Goal: Task Accomplishment & Management: Use online tool/utility

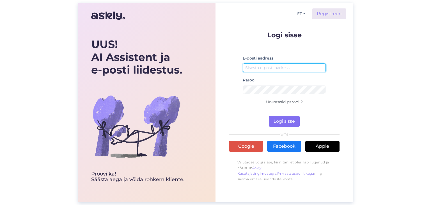
type input "[EMAIL_ADDRESS][DOMAIN_NAME]"
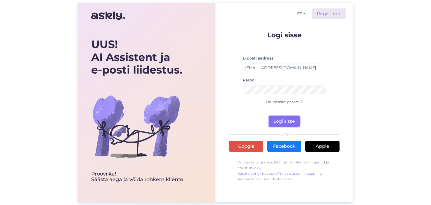
click at [278, 125] on button "Logi sisse" at bounding box center [284, 121] width 31 height 11
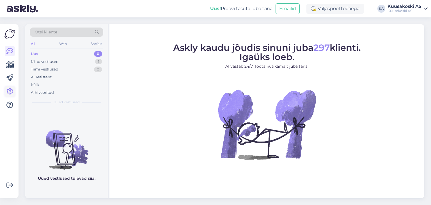
click at [8, 91] on icon at bounding box center [9, 91] width 7 height 7
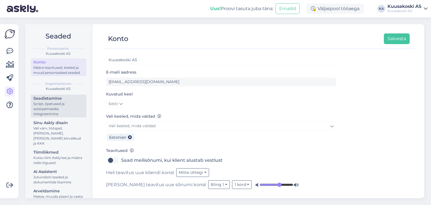
scroll to position [12, 0]
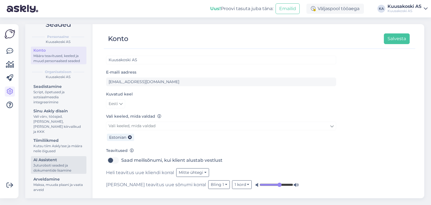
click at [47, 168] on div "Juturoboti seaded ja dokumentide lisamine" at bounding box center [58, 168] width 50 height 10
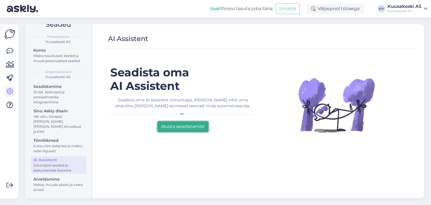
click at [182, 128] on button "Alusta seadistamist" at bounding box center [182, 126] width 51 height 11
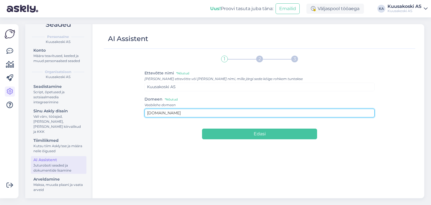
click at [178, 112] on input "[DOMAIN_NAME]" at bounding box center [259, 113] width 230 height 9
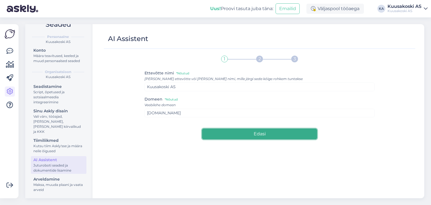
click at [220, 133] on button "Edasi" at bounding box center [259, 133] width 115 height 11
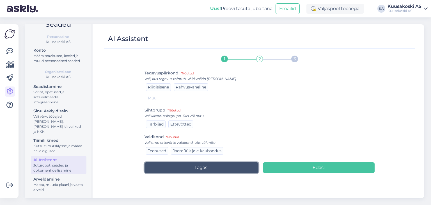
click at [186, 166] on button "Tagasi" at bounding box center [201, 167] width 114 height 11
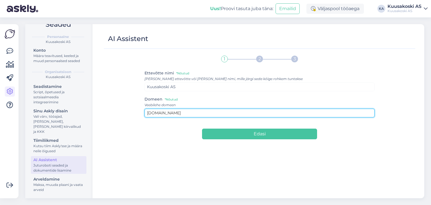
click at [192, 112] on input "[DOMAIN_NAME]" at bounding box center [259, 113] width 230 height 9
paste input "[URL][DOMAIN_NAME]"
type input "[URL][DOMAIN_NAME]"
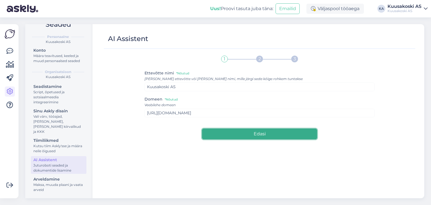
click at [220, 136] on button "Edasi" at bounding box center [259, 133] width 115 height 11
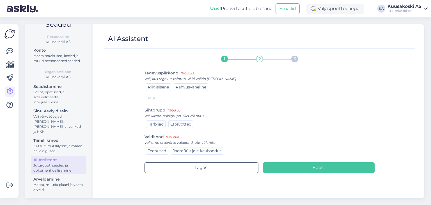
click at [160, 86] on span "Riigisisene" at bounding box center [158, 86] width 21 height 5
click at [160, 123] on span "Tarbijad" at bounding box center [156, 123] width 16 height 5
click at [181, 127] on div "Ettevõtted" at bounding box center [180, 124] width 25 height 8
click at [152, 148] on span "Teenused" at bounding box center [157, 150] width 18 height 5
click at [186, 89] on span "Rahvusvaheline" at bounding box center [191, 86] width 31 height 5
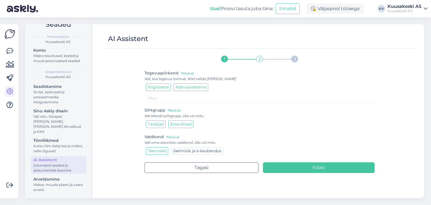
click at [186, 89] on span "Rahvusvaheline" at bounding box center [191, 86] width 31 height 5
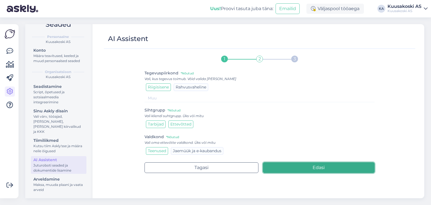
click at [305, 164] on button "Edasi" at bounding box center [319, 167] width 112 height 11
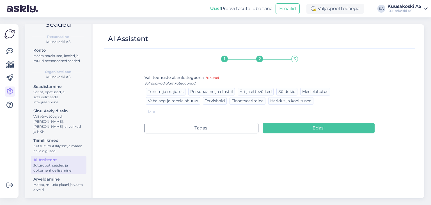
click at [152, 111] on input at bounding box center [259, 112] width 230 height 8
type input "Jäätmekäitlus ja ringmajandus"
click at [167, 173] on div "1 2 3 Vali teenuste alamkategooria *Nõutud Vali sobivad alamkategooriad. Turism…" at bounding box center [259, 122] width 230 height 141
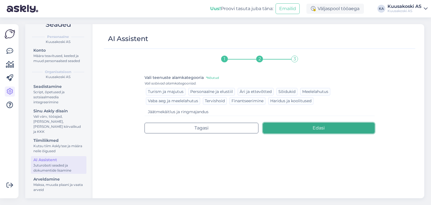
click at [299, 130] on button "Edasi" at bounding box center [319, 128] width 112 height 11
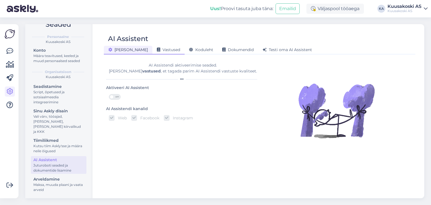
click at [157, 50] on span "Vastused" at bounding box center [168, 49] width 23 height 5
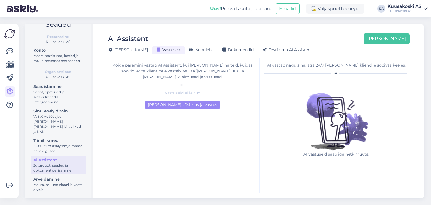
click at [189, 51] on span "Koduleht" at bounding box center [201, 49] width 24 height 5
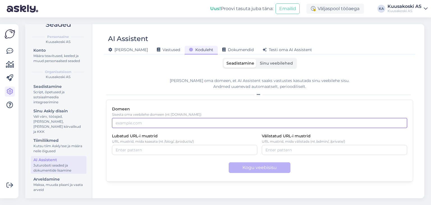
click at [146, 121] on input "Domeen" at bounding box center [259, 123] width 295 height 10
type input "[DOMAIN_NAME]"
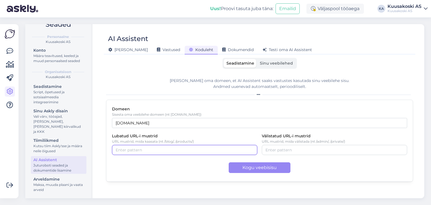
click at [140, 150] on input "Lubatud URL-i mustrid" at bounding box center [185, 150] width 138 height 6
type input "/et/[GEOGRAPHIC_DATA]"
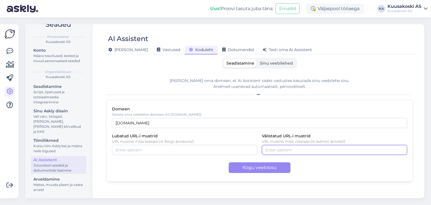
click at [281, 152] on input "Välistatud URL-i mustrid" at bounding box center [334, 150] width 138 height 6
type input "/"
type input "/episerver"
type input "/"
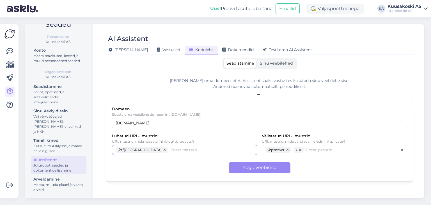
click at [170, 149] on input "Lubatud URL-i mustrid" at bounding box center [211, 150] width 83 height 6
type input "ru/[GEOGRAPHIC_DATA]"
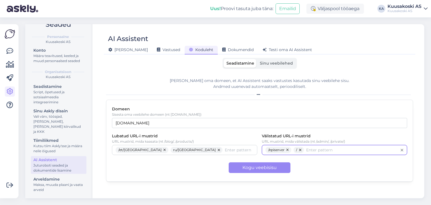
click at [313, 147] on input "Välistatud URL-i mustrid" at bounding box center [351, 150] width 91 height 6
type input "fi/[GEOGRAPHIC_DATA]"
type input "/"
type input "/fi/[GEOGRAPHIC_DATA]"
click at [299, 148] on button "button" at bounding box center [300, 150] width 7 height 6
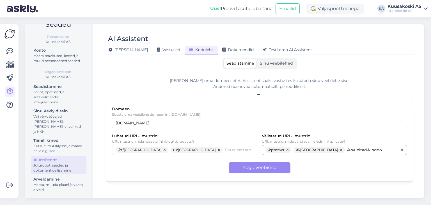
type input "/en/[GEOGRAPHIC_DATA]"
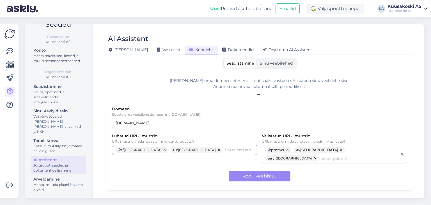
click at [230, 148] on input "Lubatud URL-i mustrid" at bounding box center [239, 150] width 29 height 6
type input "/en/global"
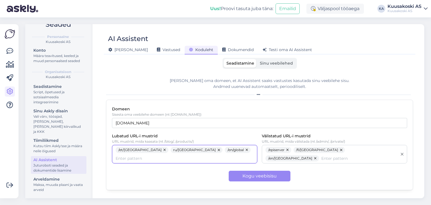
click at [216, 148] on button "button" at bounding box center [219, 150] width 7 height 6
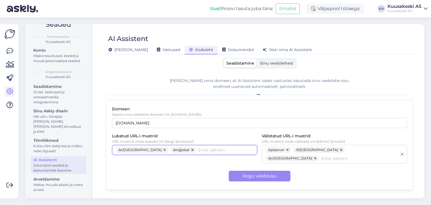
click at [198, 148] on input "Lubatud URL-i mustrid" at bounding box center [225, 150] width 55 height 6
type input "/ru/[GEOGRAPHIC_DATA]"
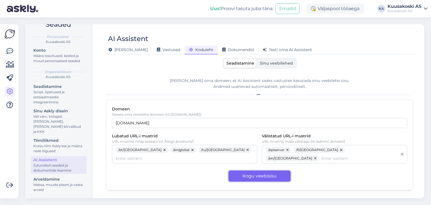
click at [261, 170] on button "Kogu veebisisu" at bounding box center [260, 175] width 62 height 11
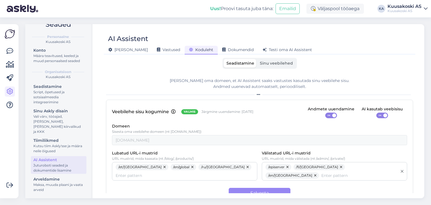
click at [267, 66] on label "Sinu veebilehed" at bounding box center [276, 63] width 39 height 9
click at [257, 59] on input "Sinu veebilehed" at bounding box center [257, 59] width 0 height 0
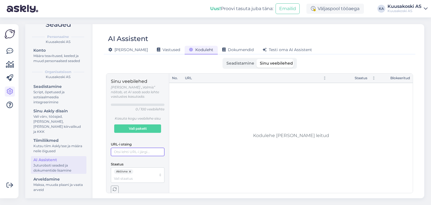
click at [141, 147] on input "URL-i otsing" at bounding box center [138, 151] width 54 height 8
paste input "[URL][DOMAIN_NAME]"
type input "[URL][DOMAIN_NAME]"
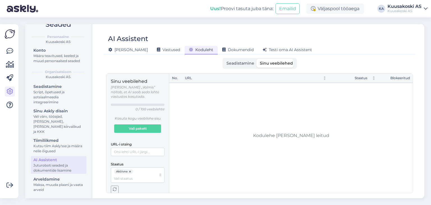
click at [116, 187] on icon "button" at bounding box center [115, 189] width 4 height 4
click at [240, 65] on span "Seadistamine" at bounding box center [240, 63] width 28 height 5
click at [223, 59] on input "Seadistamine" at bounding box center [223, 59] width 0 height 0
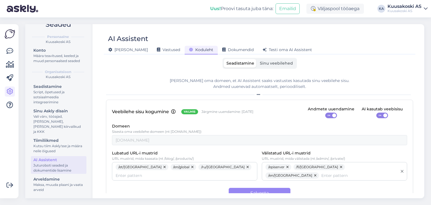
scroll to position [5, 0]
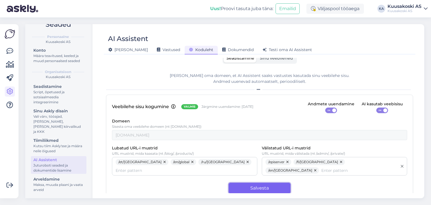
click at [236, 183] on button "Salvesta" at bounding box center [260, 188] width 62 height 11
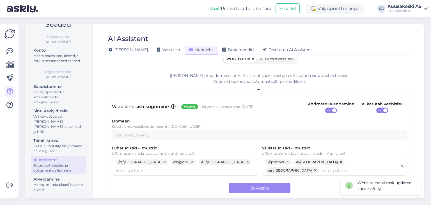
scroll to position [0, 0]
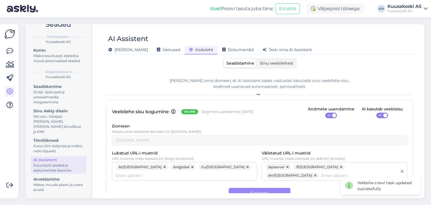
click at [268, 62] on span "Sinu veebilehed" at bounding box center [276, 63] width 33 height 5
click at [257, 59] on input "Sinu veebilehed" at bounding box center [257, 59] width 0 height 0
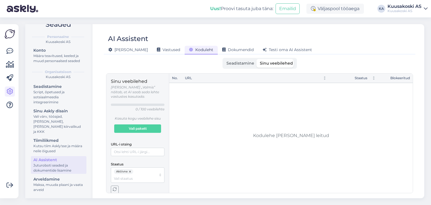
click at [220, 41] on div "AI Assistent" at bounding box center [257, 38] width 306 height 11
click at [222, 50] on span "Dokumendid" at bounding box center [237, 49] width 31 height 5
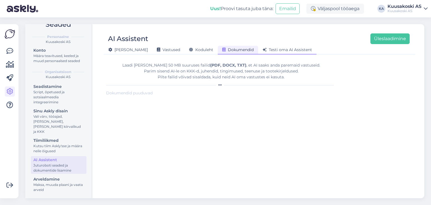
click at [262, 49] on icon at bounding box center [264, 50] width 4 height 4
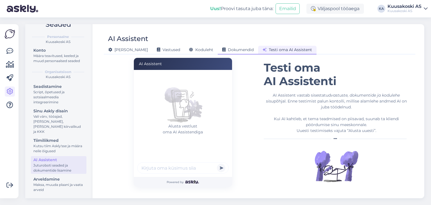
click at [222, 48] on span "Dokumendid" at bounding box center [237, 49] width 31 height 5
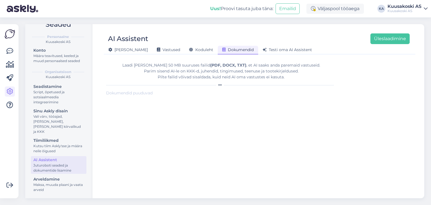
scroll to position [0, 0]
click at [121, 48] on span "[PERSON_NAME]" at bounding box center [128, 49] width 40 height 5
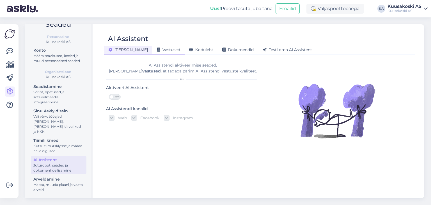
click at [157, 49] on span "Vastused" at bounding box center [168, 49] width 23 height 5
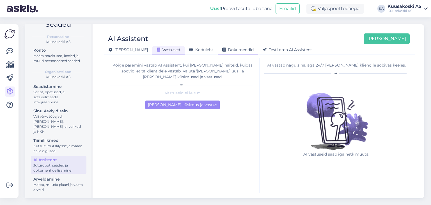
click at [222, 47] on span "Dokumendid" at bounding box center [237, 49] width 31 height 5
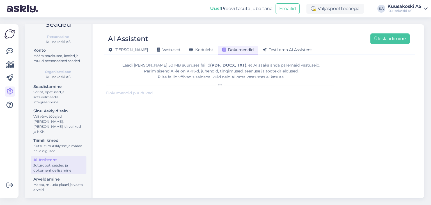
click at [222, 47] on span "Dokumendid" at bounding box center [237, 49] width 31 height 5
click at [382, 43] on button "Üleslaadimine" at bounding box center [389, 38] width 39 height 11
click at [376, 40] on button "Üleslaadimine" at bounding box center [389, 38] width 39 height 11
click at [116, 54] on div "[PERSON_NAME]" at bounding box center [128, 50] width 49 height 9
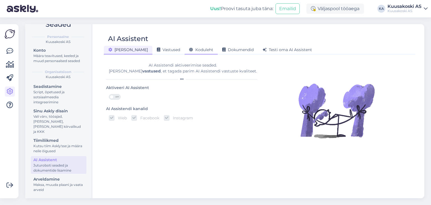
click at [185, 46] on div "Koduleht" at bounding box center [201, 50] width 33 height 9
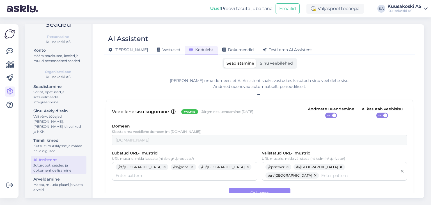
scroll to position [5, 0]
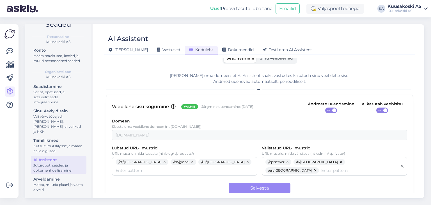
click at [162, 161] on button "button" at bounding box center [165, 162] width 7 height 6
click at [199, 163] on input "Lubatud URL-i mustrid" at bounding box center [226, 162] width 55 height 6
type input "et/[GEOGRAPHIC_DATA]/"
click at [136, 162] on button "button" at bounding box center [138, 162] width 7 height 6
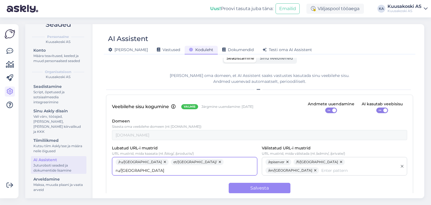
type input "ru/[GEOGRAPHIC_DATA]/"
type input "en/global/"
click at [162, 163] on button "button" at bounding box center [165, 162] width 7 height 6
click at [338, 160] on button "button" at bounding box center [341, 162] width 7 height 6
click at [340, 162] on button "button" at bounding box center [343, 162] width 7 height 6
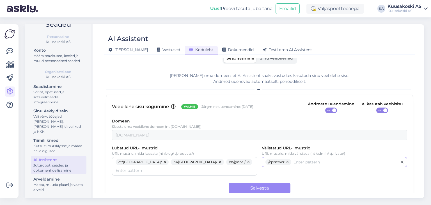
click at [325, 162] on input "Välistatud URL-i mustrid" at bounding box center [345, 162] width 104 height 6
type input "f"
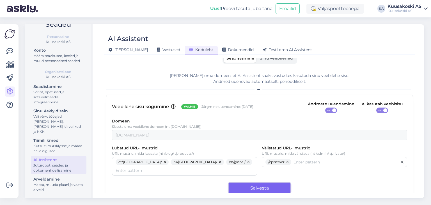
click at [250, 183] on button "Salvesta" at bounding box center [260, 188] width 62 height 11
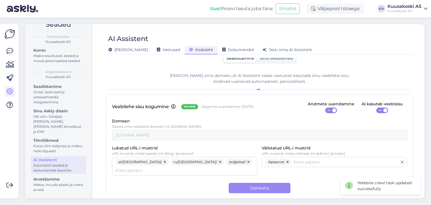
click at [269, 61] on label "Sinu veebilehed" at bounding box center [276, 58] width 39 height 9
click at [257, 54] on input "Sinu veebilehed" at bounding box center [257, 54] width 0 height 0
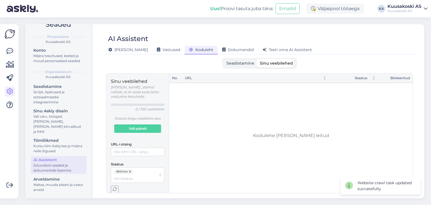
scroll to position [0, 0]
click at [136, 125] on span "Vali pakett" at bounding box center [138, 129] width 18 height 8
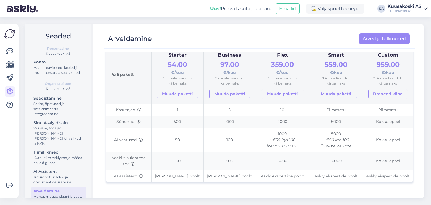
scroll to position [66, 0]
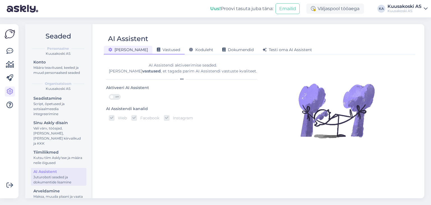
click at [157, 51] on span "Vastused" at bounding box center [168, 49] width 23 height 5
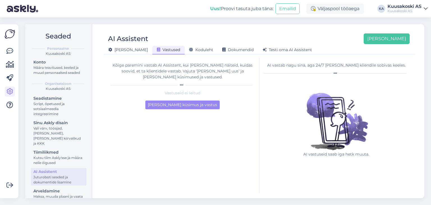
click at [189, 44] on div "AI Assistent Lisa uus" at bounding box center [257, 38] width 306 height 11
click at [185, 52] on div "Koduleht" at bounding box center [201, 50] width 33 height 9
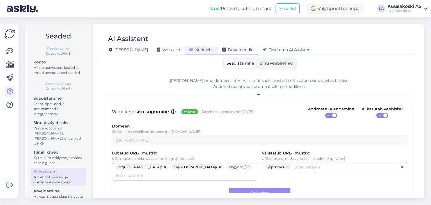
click at [218, 52] on div "Dokumendid" at bounding box center [238, 50] width 40 height 9
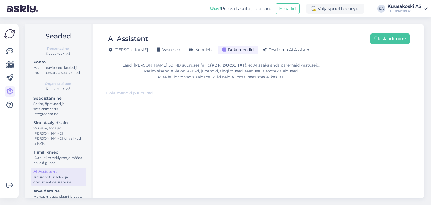
click at [189, 50] on span "Koduleht" at bounding box center [201, 49] width 24 height 5
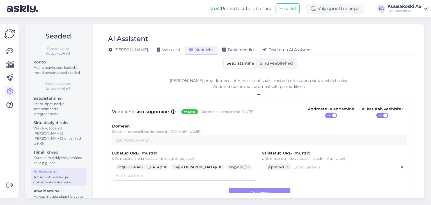
click at [263, 66] on label "Sinu veebilehed" at bounding box center [276, 63] width 39 height 9
click at [257, 59] on input "Sinu veebilehed" at bounding box center [257, 59] width 0 height 0
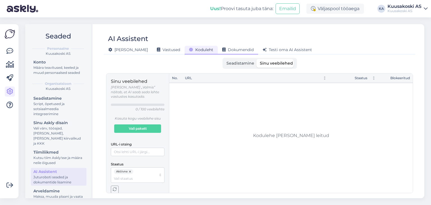
click at [222, 50] on span "Dokumendid" at bounding box center [237, 49] width 31 height 5
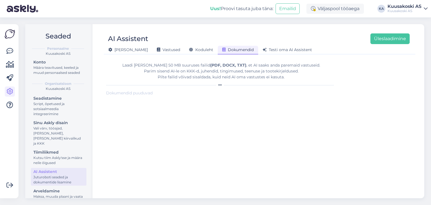
click at [376, 44] on div "Üldine Vastused Koduleht Dokumendid Testi oma AI Assistent" at bounding box center [257, 49] width 306 height 10
click at [375, 42] on button "Üleslaadimine" at bounding box center [389, 38] width 39 height 11
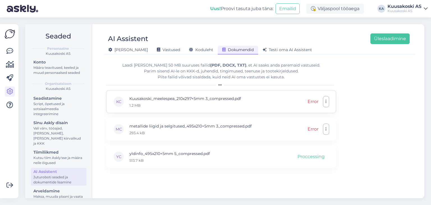
click at [315, 101] on div "Error" at bounding box center [312, 101] width 11 height 7
click at [381, 40] on button "Üleslaadimine" at bounding box center [389, 38] width 39 height 11
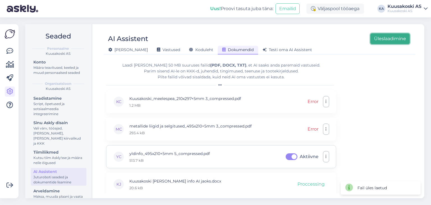
scroll to position [2, 0]
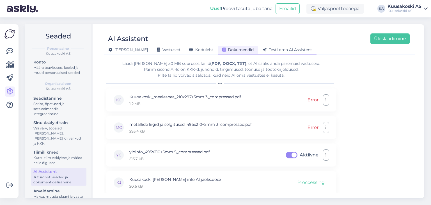
click at [258, 47] on div "Testi oma AI Assistent" at bounding box center [287, 50] width 58 height 9
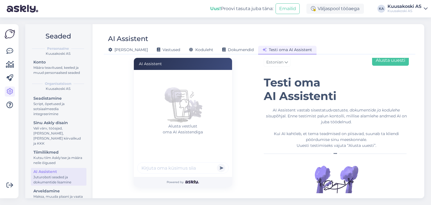
scroll to position [26, 0]
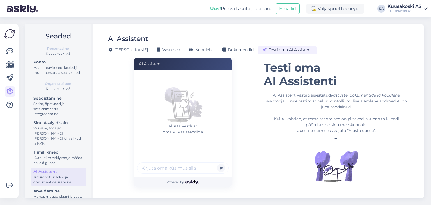
click at [174, 162] on input "text" at bounding box center [182, 167] width 91 height 11
type input "Mis jäätmeid Kuusakoski vastu võtab?"
click at [221, 168] on button "submit" at bounding box center [221, 167] width 8 height 8
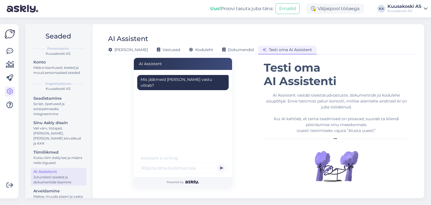
scroll to position [17, 0]
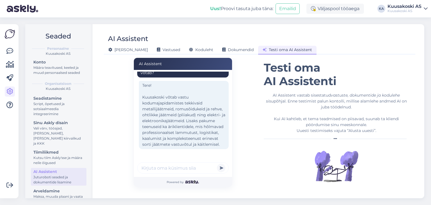
click at [175, 171] on input "text" at bounding box center [182, 167] width 91 height 11
type input "Kui palju metalli eest raha saab?"
click at [217, 163] on button "submit" at bounding box center [221, 167] width 8 height 8
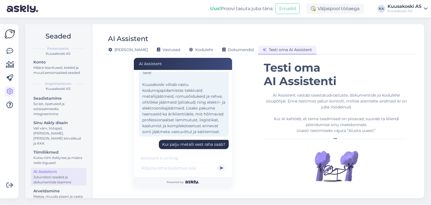
scroll to position [65, 0]
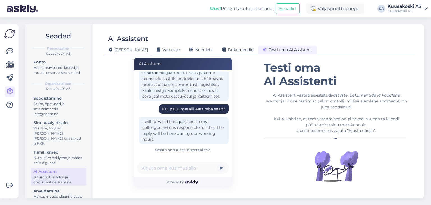
click at [119, 50] on span "[PERSON_NAME]" at bounding box center [128, 49] width 40 height 5
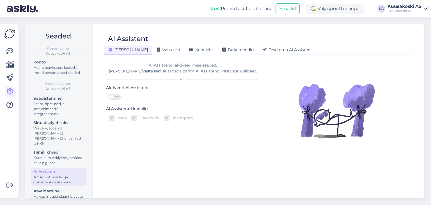
scroll to position [0, 0]
click at [153, 44] on div "Üldine Vastused Koduleht Dokumendid Testi oma AI Assistent" at bounding box center [257, 49] width 306 height 10
click at [157, 48] on span "Vastused" at bounding box center [168, 49] width 23 height 5
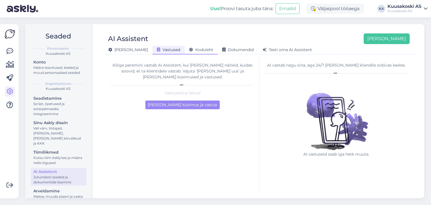
click at [189, 50] on span "Koduleht" at bounding box center [201, 49] width 24 height 5
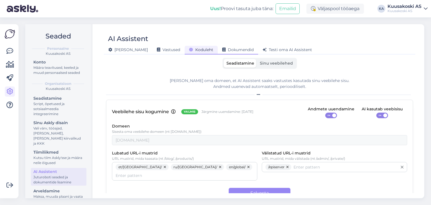
click at [218, 53] on div "Dokumendid" at bounding box center [238, 50] width 40 height 9
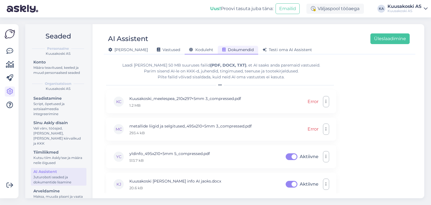
click at [189, 47] on span "Koduleht" at bounding box center [201, 49] width 24 height 5
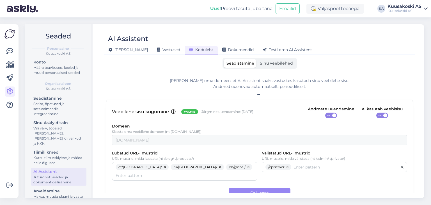
click at [273, 69] on div "Seadistamine Sinu veebilehed Lisa oma domeen, et AI Assistent saaks vastustes k…" at bounding box center [259, 125] width 307 height 135
click at [267, 65] on label "Sinu veebilehed" at bounding box center [276, 63] width 39 height 9
click at [257, 59] on input "Sinu veebilehed" at bounding box center [257, 59] width 0 height 0
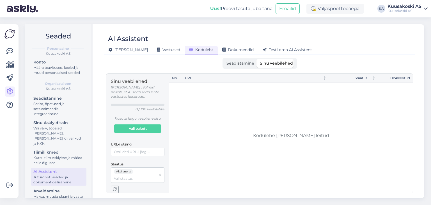
click at [265, 65] on span "Sinu veebilehed" at bounding box center [276, 63] width 33 height 5
click at [257, 59] on input "Sinu veebilehed" at bounding box center [257, 59] width 0 height 0
click at [157, 50] on span "Vastused" at bounding box center [168, 49] width 23 height 5
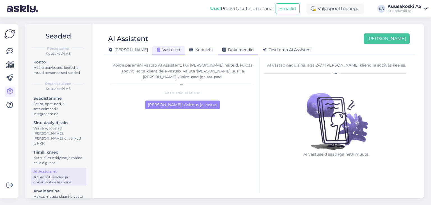
click at [218, 53] on div "Dokumendid" at bounding box center [238, 50] width 40 height 9
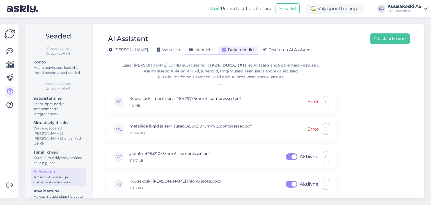
click at [189, 50] on span "Koduleht" at bounding box center [201, 49] width 24 height 5
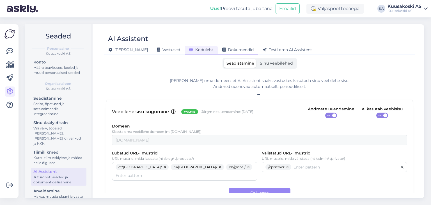
click at [222, 50] on span "Dokumendid" at bounding box center [237, 49] width 31 height 5
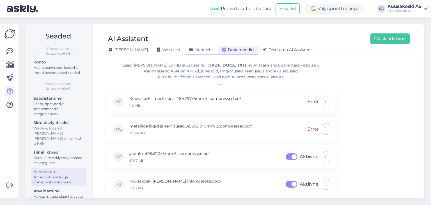
click at [189, 47] on span "Koduleht" at bounding box center [201, 49] width 24 height 5
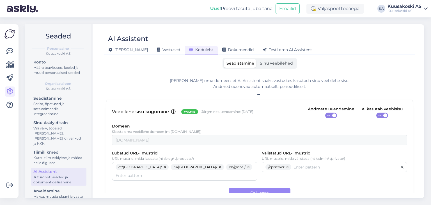
click at [266, 64] on span "Sinu veebilehed" at bounding box center [276, 63] width 33 height 5
click at [257, 59] on input "Sinu veebilehed" at bounding box center [257, 59] width 0 height 0
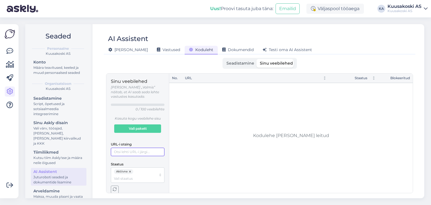
click at [138, 147] on input "URL-i otsing" at bounding box center [138, 151] width 54 height 8
click at [247, 61] on span "Seadistamine" at bounding box center [240, 63] width 28 height 5
click at [223, 59] on input "Seadistamine" at bounding box center [223, 59] width 0 height 0
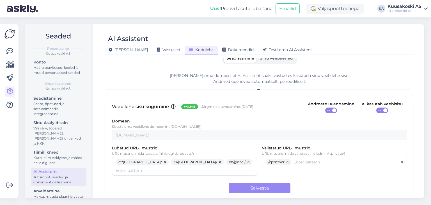
scroll to position [5, 0]
click at [222, 49] on span "Dokumendid" at bounding box center [237, 49] width 31 height 5
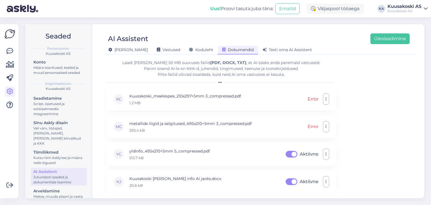
scroll to position [2, 0]
click at [152, 52] on div "Vastused" at bounding box center [168, 50] width 32 height 9
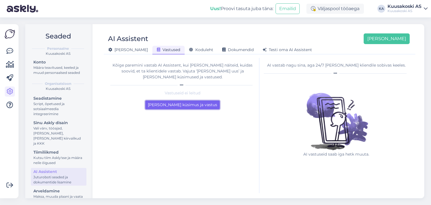
click at [183, 100] on button "[PERSON_NAME] küsimus ja vastus" at bounding box center [182, 104] width 74 height 9
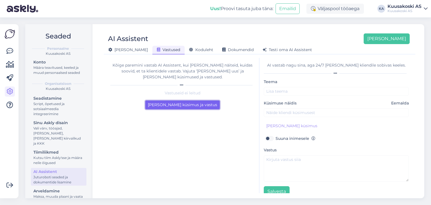
click at [177, 100] on button "[PERSON_NAME] küsimus ja vastus" at bounding box center [182, 104] width 74 height 9
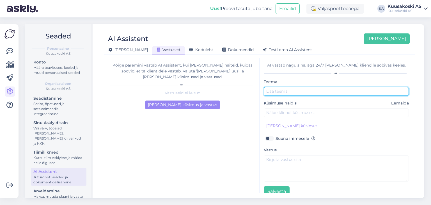
click at [271, 89] on input "text" at bounding box center [336, 91] width 145 height 9
type input "Asukohad"
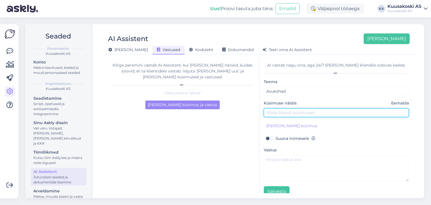
click at [276, 111] on input "text" at bounding box center [336, 112] width 145 height 9
paste input "Kus asub mulle lähim Kuusakoski osakond?"
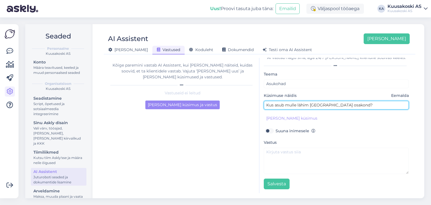
drag, startPoint x: 355, startPoint y: 103, endPoint x: 281, endPoint y: 105, distance: 73.5
click at [281, 105] on input "Kus asub mulle lähim Kuusakoski osakond?" at bounding box center [336, 105] width 145 height 9
type input "Kus asuvad Kuusakoski osakonnad?"
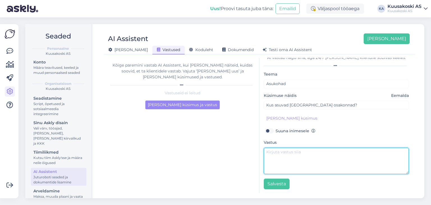
click at [278, 156] on textarea at bounding box center [336, 160] width 145 height 26
paste textarea "Kuusakoskil on 12 osakonda üle Eesti: Tallinn, Tartu, Pärnu, Paldiski, Rakvere,…"
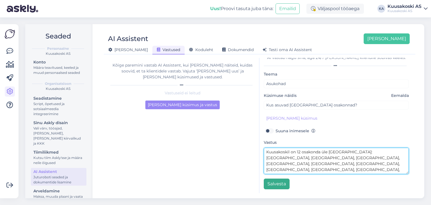
type textarea "Kuusakoskil on 12 osakonda üle Eesti: Tallinn, Tartu, Pärnu, Paldiski, Rakvere,…"
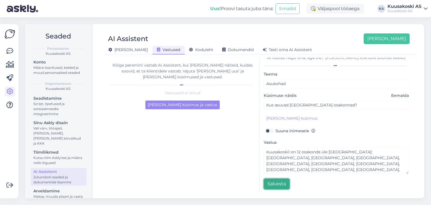
click at [275, 184] on button "Salvesta" at bounding box center [277, 183] width 26 height 11
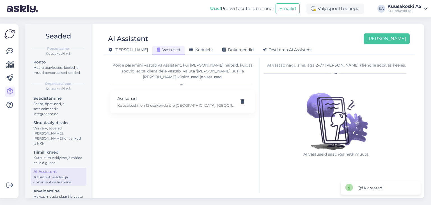
scroll to position [0, 0]
click at [389, 43] on button "[PERSON_NAME]" at bounding box center [386, 38] width 46 height 11
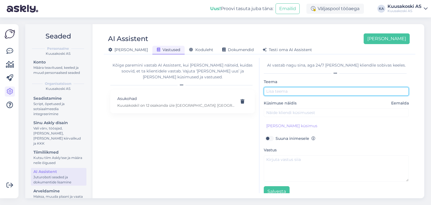
click at [277, 90] on input "text" at bounding box center [336, 91] width 145 height 9
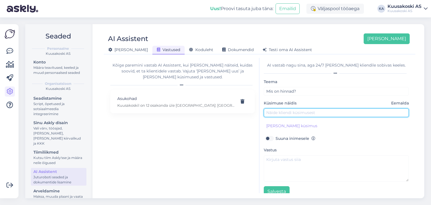
click at [284, 110] on input "text" at bounding box center [336, 112] width 145 height 9
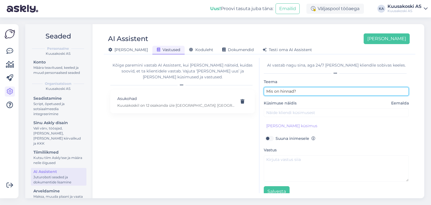
click at [307, 93] on input "Mis on hinnad?" at bounding box center [336, 91] width 145 height 9
type input "Hinnad"
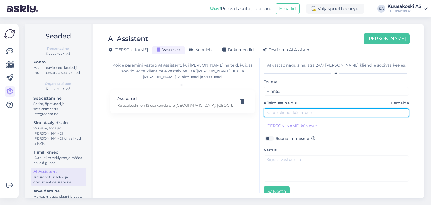
click at [294, 109] on input "text" at bounding box center [336, 112] width 145 height 9
type input "Mis on hinnad?"
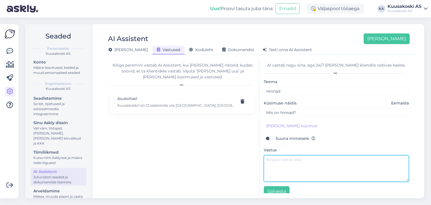
click at [279, 166] on textarea at bounding box center [336, 168] width 145 height 26
paste textarea "Hetkel kehtivad hinnakirjad leiad siit: https://www.kuusakoski.com/et/estonia/h…"
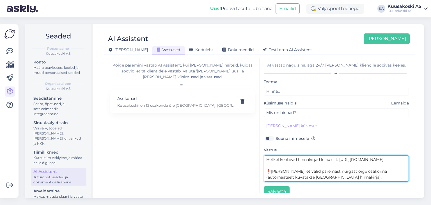
scroll to position [8, 0]
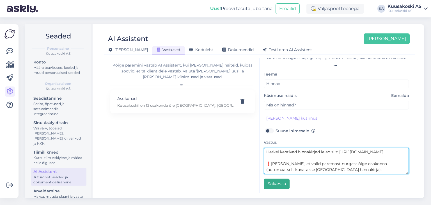
type textarea "Hetkel kehtivad hinnakirjad leiad siit: https://www.kuusakoski.com/et/estonia/h…"
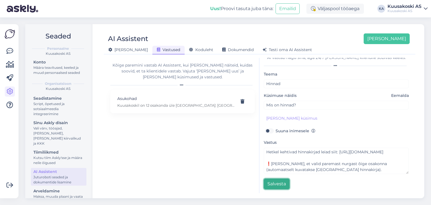
click at [275, 181] on button "Salvesta" at bounding box center [277, 183] width 26 height 11
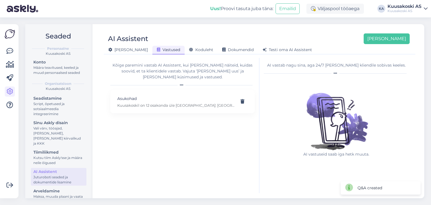
scroll to position [0, 0]
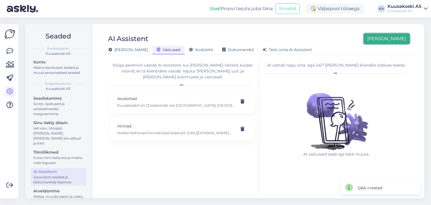
click at [397, 34] on button "[PERSON_NAME]" at bounding box center [386, 38] width 46 height 11
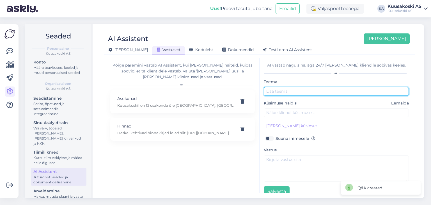
click at [282, 90] on input "text" at bounding box center [336, 91] width 145 height 9
type input "M"
type input "Mis jäätmed"
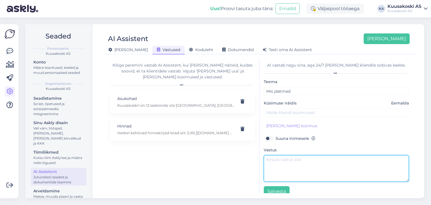
click at [280, 161] on textarea at bounding box center [336, 168] width 145 height 26
paste textarea "Kuusakoski võtab vastu mitmesuguseid jäätmeid, sealhulgas metalli, elektroonika…"
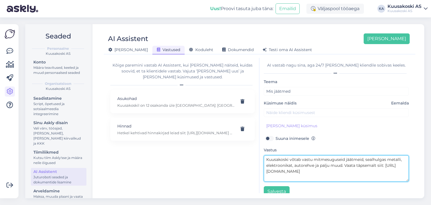
type textarea "Kuusakoski võtab vastu mitmesuguseid jäätmeid, sealhulgas metalli, elektroonika…"
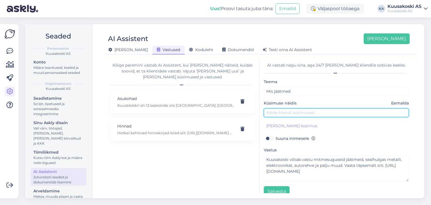
click at [285, 110] on input "text" at bounding box center [336, 112] width 145 height 9
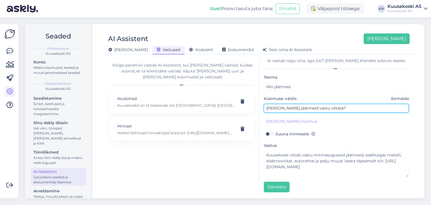
scroll to position [6, 0]
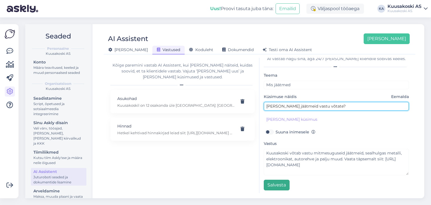
type input "Milliseid jäätmeid vastu võtate?"
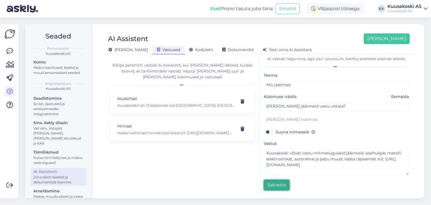
click at [276, 182] on button "Salvesta" at bounding box center [277, 184] width 26 height 11
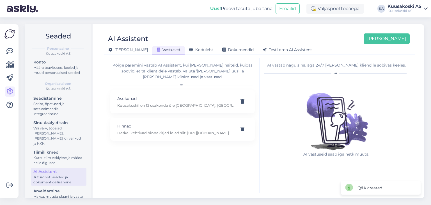
scroll to position [0, 0]
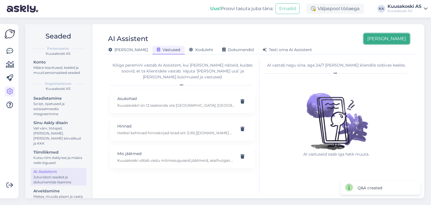
click at [386, 40] on button "[PERSON_NAME]" at bounding box center [386, 38] width 46 height 11
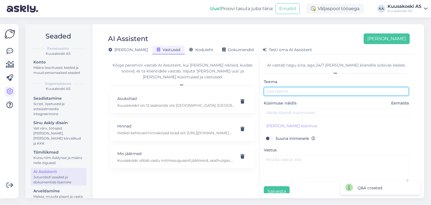
click at [289, 94] on input "text" at bounding box center [336, 91] width 145 height 9
type input "Jäätmete transport"
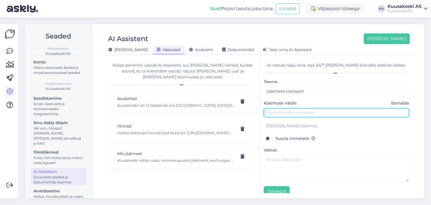
click at [285, 112] on input "text" at bounding box center [336, 112] width 145 height 9
type input "Mis on transpordivõimalused?"
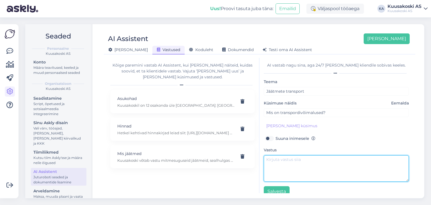
click at [291, 167] on textarea at bounding box center [336, 168] width 145 height 26
paste textarea "Saad oma jäätmed viia mugavalt lähimasse Kuusakoski osakonda (üle Eesti 12 asuk…"
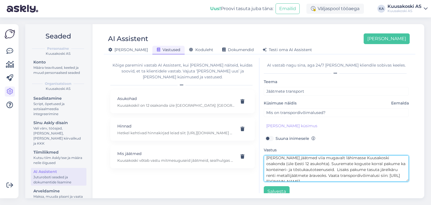
scroll to position [11, 0]
type textarea "Saad oma jäätmed viia mugavalt lähimasse Kuusakoski osakonda (üle Eesti 12 asuk…"
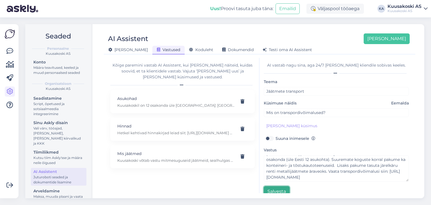
click at [279, 189] on button "Salvesta" at bounding box center [277, 191] width 26 height 11
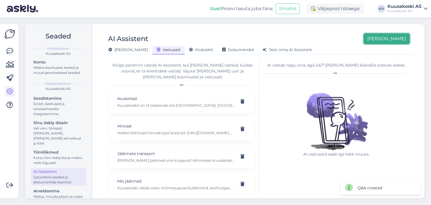
click at [387, 37] on button "[PERSON_NAME]" at bounding box center [386, 38] width 46 height 11
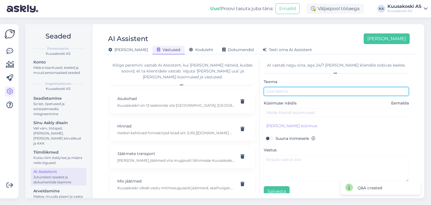
click at [298, 92] on input "text" at bounding box center [336, 91] width 145 height 9
type input "Lahtiolekuajad"
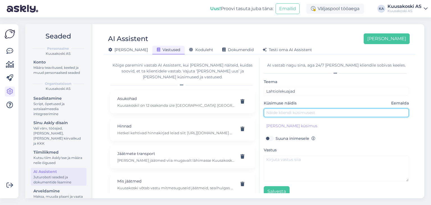
click at [281, 112] on input "text" at bounding box center [336, 112] width 145 height 9
type input "Mis on lahtiolekuajad?"
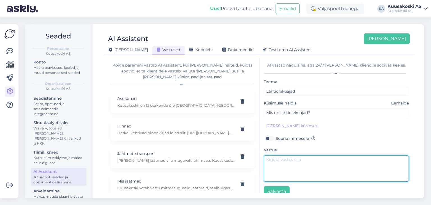
click at [282, 161] on textarea at bounding box center [336, 168] width 145 height 26
paste textarea "Lahtiolekuajad varieeruvad sõltuvalt asukohast. Kõikide osakondade lahtiolekuaj…"
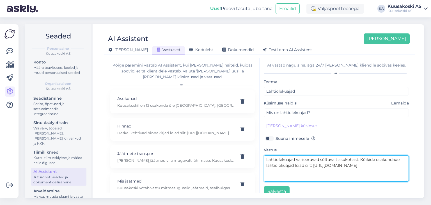
scroll to position [8, 0]
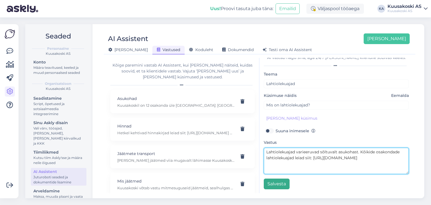
type textarea "Lahtiolekuajad varieeruvad sõltuvalt asukohast. Kõikide osakondade lahtiolekuaj…"
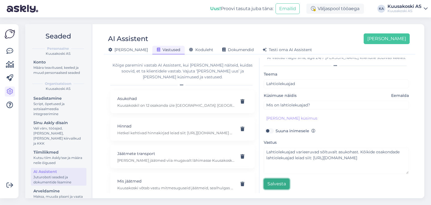
click at [273, 186] on button "Salvesta" at bounding box center [277, 183] width 26 height 11
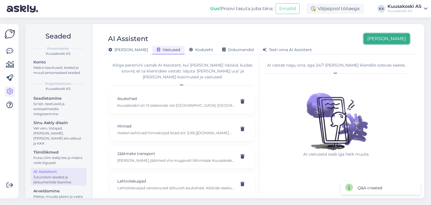
click at [391, 38] on button "[PERSON_NAME]" at bounding box center [386, 38] width 46 height 11
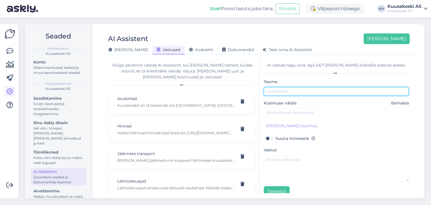
click at [292, 92] on input "text" at bounding box center [336, 91] width 145 height 9
type input "VIP"
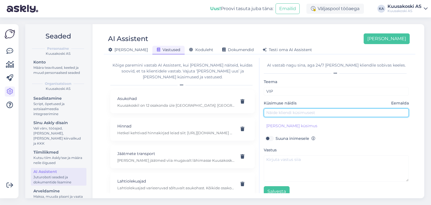
click at [282, 109] on input "text" at bounding box center [336, 112] width 145 height 9
type input "Kuidas saada VIP kliendiks?"
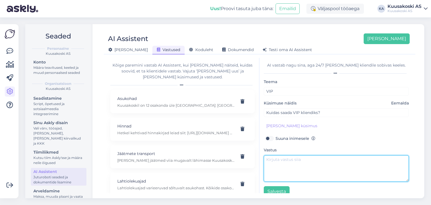
click at [276, 161] on textarea at bounding box center [336, 168] width 145 height 26
paste textarea "VIP-kliendiks saad registreerides end Kuusakoski osakonnas, kus on vajalik isik…"
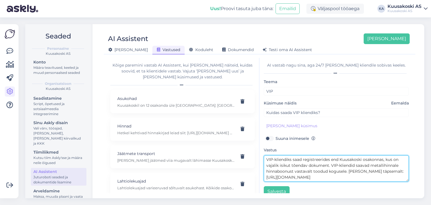
scroll to position [8, 0]
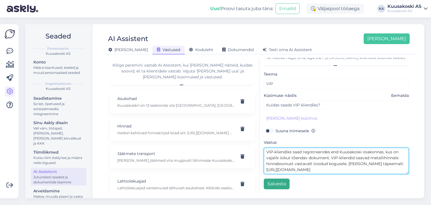
type textarea "VIP-kliendiks saad registreerides end Kuusakoski osakonnas, kus on vajalik isik…"
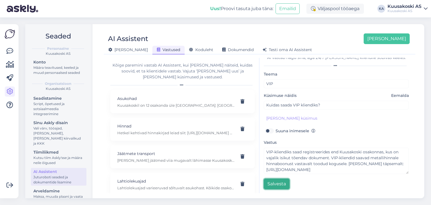
click at [273, 182] on button "Salvesta" at bounding box center [277, 183] width 26 height 11
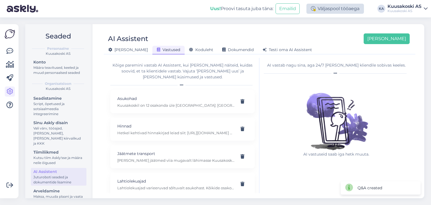
scroll to position [0, 0]
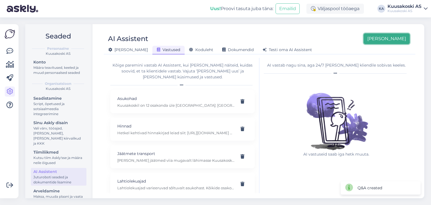
click at [395, 37] on button "[PERSON_NAME]" at bounding box center [386, 38] width 46 height 11
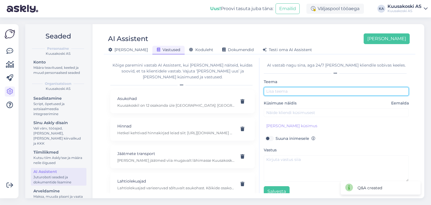
click at [277, 91] on input "text" at bounding box center [336, 91] width 145 height 9
type input "Uudiskiri"
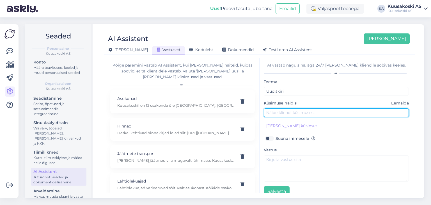
click at [280, 112] on input "text" at bounding box center [336, 112] width 145 height 9
type input "Kuidas liituda Kuusakoski uudiskirjaga?"
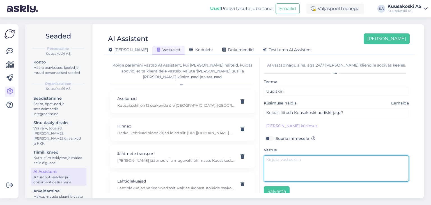
click at [271, 168] on textarea at bounding box center [336, 168] width 145 height 26
paste textarea "Kuusakoski uudiskirjaga liitumine on väga lihtne! Saa osa metallimaailmast ja o…"
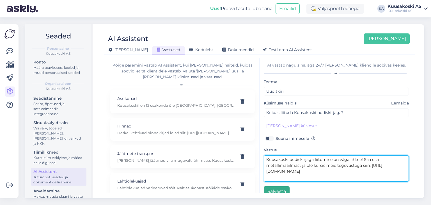
type textarea "Kuusakoski uudiskirjaga liitumine on väga lihtne! Saa osa metallimaailmast ja o…"
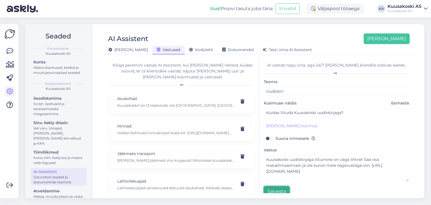
click at [275, 189] on button "Salvesta" at bounding box center [277, 191] width 26 height 11
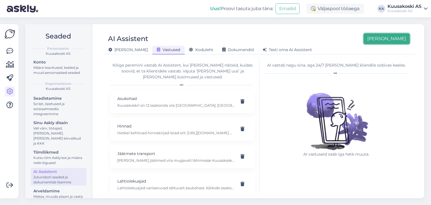
click at [385, 39] on button "[PERSON_NAME]" at bounding box center [386, 38] width 46 height 11
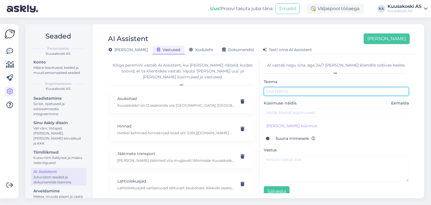
click at [275, 92] on input "text" at bounding box center [336, 91] width 145 height 9
type input "Elektroonika"
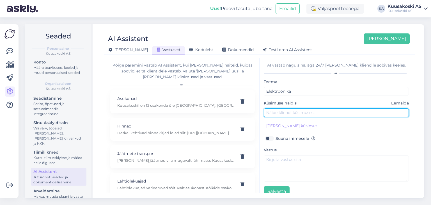
click at [276, 116] on input "text" at bounding box center [336, 112] width 145 height 9
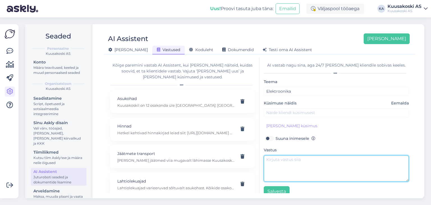
click at [273, 165] on textarea at bounding box center [336, 168] width 145 height 26
paste textarea "Tere. Täname pöördumise eest. AS Kuusakoski võtab vastu käitlemiseks elektri- j…"
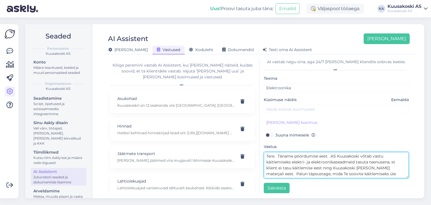
scroll to position [8, 0]
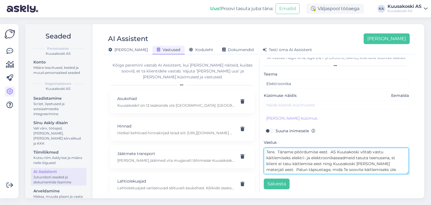
drag, startPoint x: 277, startPoint y: 152, endPoint x: 252, endPoint y: 154, distance: 24.8
click at [252, 154] on div "Kõige paremini vastab AI Assistent, kui lisad talle näiteid, kuidas soovid, et …" at bounding box center [259, 125] width 307 height 135
drag, startPoint x: 330, startPoint y: 149, endPoint x: 260, endPoint y: 144, distance: 70.3
click at [260, 144] on div "AI vastab nagu sina, aga 24/7 ja igale kliendile sobivas keeles. Teema Elektroo…" at bounding box center [335, 125] width 153 height 135
drag, startPoint x: 351, startPoint y: 170, endPoint x: 358, endPoint y: 164, distance: 8.9
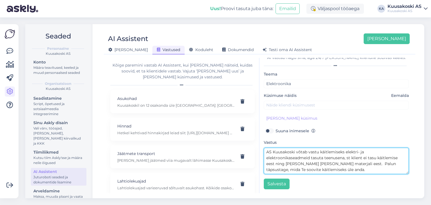
click at [358, 164] on textarea "AS Kuusakoski võtab vastu käitlemiseks elektri- ja elektroonikaseadmeid tasuta …" at bounding box center [336, 160] width 145 height 26
type textarea "AS Kuusakoski võtab vastu käitlemiseks elektri- ja elektroonikaseadmeid tasuta …"
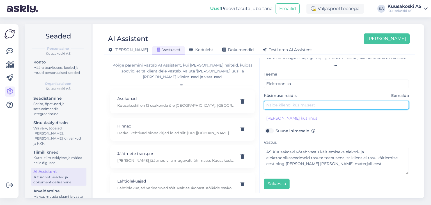
click at [286, 101] on input "text" at bounding box center [336, 105] width 145 height 9
type input "Kui palju maksab vanaelektroonika ära andmine?"
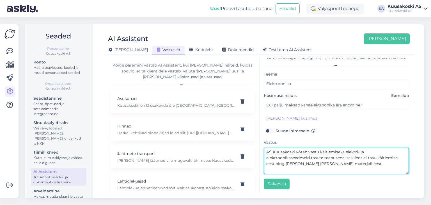
click at [376, 167] on textarea "AS Kuusakoski võtab vastu käitlemiseks elektri- ja elektroonikaseadmeid tasuta …" at bounding box center [336, 160] width 145 height 26
paste textarea "https://www.kuusakoski.com/et/estonia/erakliendile/elektri--ja-elektroonikajaat…"
click at [274, 165] on textarea "AS Kuusakoski võtab vastu käitlemiseks elektri- ja elektroonikaseadmeid tasuta …" at bounding box center [336, 160] width 145 height 26
type textarea "AS Kuusakoski võtab vastu käitlemiseks elektri- ja elektroonikaseadmeid tasuta …"
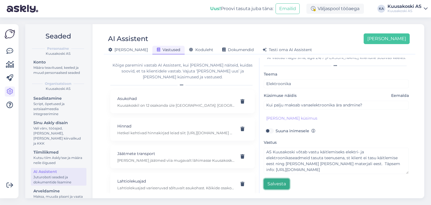
click at [276, 184] on button "Salvesta" at bounding box center [277, 183] width 26 height 11
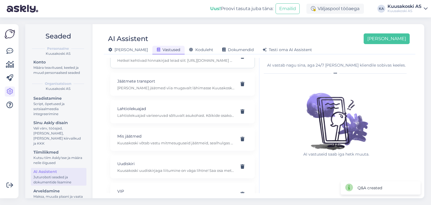
scroll to position [110, 0]
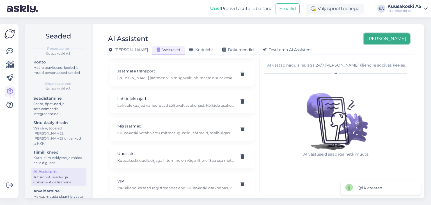
click at [391, 34] on button "[PERSON_NAME]" at bounding box center [386, 38] width 46 height 11
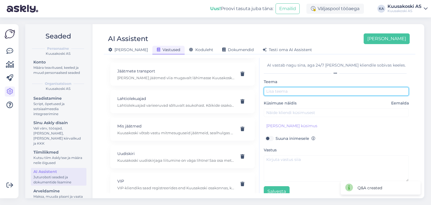
click at [278, 93] on input "text" at bounding box center [336, 91] width 145 height 9
type input "Tõstukauto"
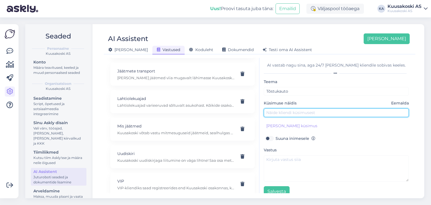
click at [282, 110] on input "text" at bounding box center [336, 112] width 145 height 9
type input "Kui palju maksab tõstukauto tellimine?"
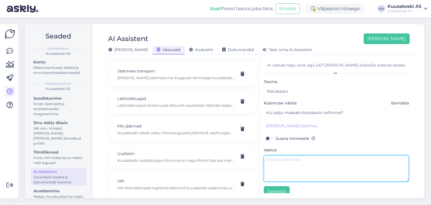
click at [292, 168] on textarea at bounding box center [336, 168] width 145 height 26
paste textarea "Tere. Täname pöördumise eest. Metalli transportimiseks pakume tõstukauto teenus…"
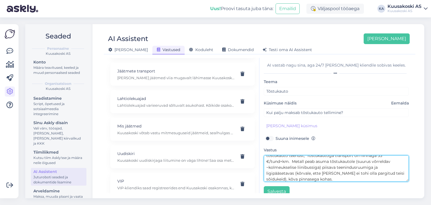
scroll to position [0, 0]
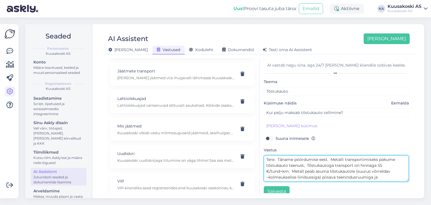
drag, startPoint x: 329, startPoint y: 158, endPoint x: 261, endPoint y: 152, distance: 67.8
click at [261, 152] on div "AI vastab nagu sina, aga 24/7 ja igale kliendile sobivas keeles. Teema Tõstukau…" at bounding box center [335, 125] width 153 height 135
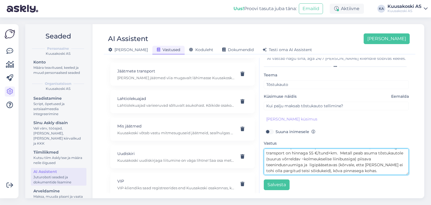
scroll to position [8, 0]
type textarea "Metalli transportimiseks pakume tõstukauto teenust, Tõstukautoga transport on h…"
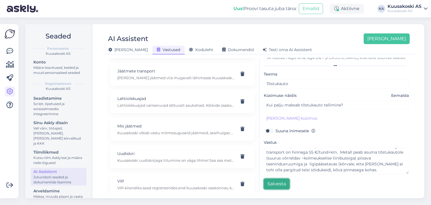
click at [278, 182] on button "Salvesta" at bounding box center [277, 183] width 26 height 11
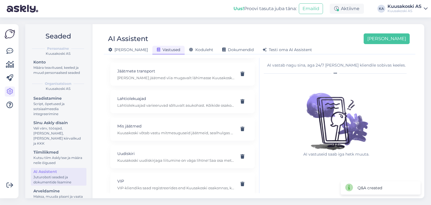
scroll to position [0, 0]
click at [388, 40] on button "[PERSON_NAME]" at bounding box center [386, 38] width 46 height 11
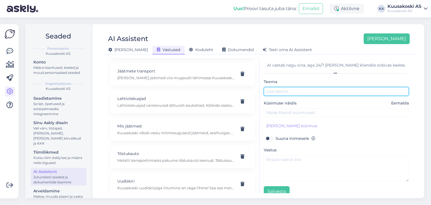
click at [276, 93] on input "text" at bounding box center [336, 91] width 145 height 9
type input "Konteiner"
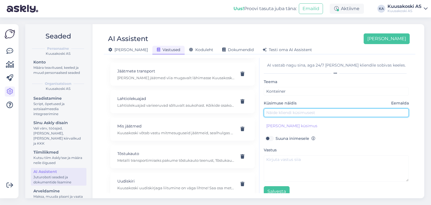
click at [277, 109] on input "text" at bounding box center [336, 112] width 145 height 9
type input "Kui palju maksab konteineri rent?"
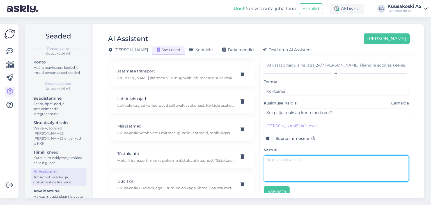
click at [281, 162] on textarea at bounding box center [336, 168] width 145 height 26
paste textarea "Konteineri transportimise teenus 40€/tund (loetakse konteineri objektile toomis…"
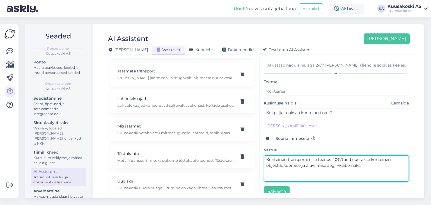
scroll to position [5, 0]
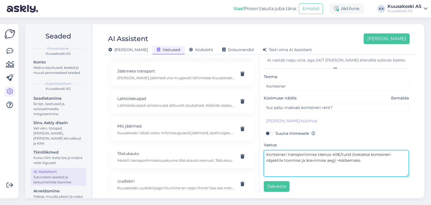
type textarea "Konteineri transportimise teenus 40€/tund (loetakse konteineri objektile toomis…"
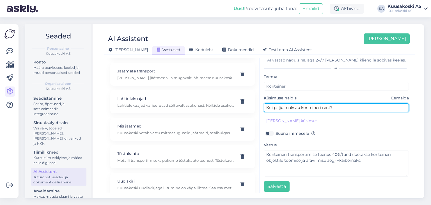
drag, startPoint x: 322, startPoint y: 107, endPoint x: 331, endPoint y: 106, distance: 9.0
click at [331, 106] on input "Kui palju maksab konteineri rent?" at bounding box center [336, 107] width 145 height 9
type input "Kui palju maksab konteineri transport?"
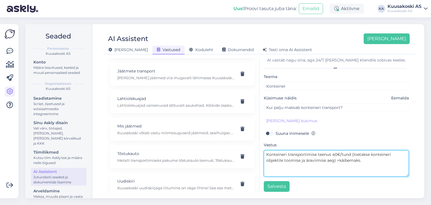
click at [339, 161] on textarea "Konteineri transportimise teenus 40€/tund (loetakse konteineri objektile toomis…" at bounding box center [336, 163] width 145 height 26
type textarea "Konteineri transportimise teenus 40€/tund (loetakse konteineri objektile toomis…"
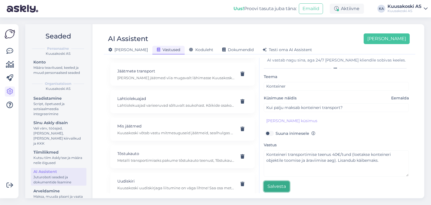
click at [269, 187] on button "Salvesta" at bounding box center [277, 186] width 26 height 11
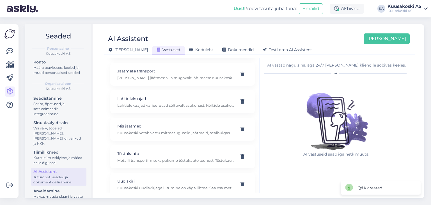
scroll to position [0, 0]
click at [391, 38] on button "[PERSON_NAME]" at bounding box center [386, 38] width 46 height 11
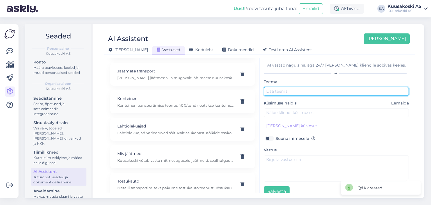
click at [286, 90] on input "text" at bounding box center [336, 91] width 145 height 9
type input "M"
type input "Konteinerite tüübid"
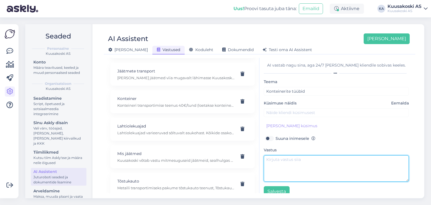
click at [277, 158] on textarea at bounding box center [336, 168] width 145 height 26
paste textarea "Tere. Täname pöördumise eest. Kuusakoski pakub vanametalli veoks multilift kont…"
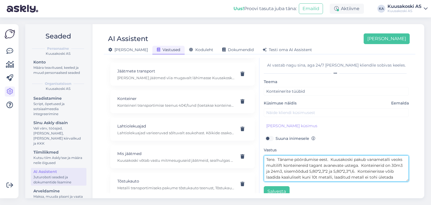
scroll to position [4, 0]
type textarea "Tere. Täname pöördumise eest. Kuusakoski pakub vanametalli veoks multilift kont…"
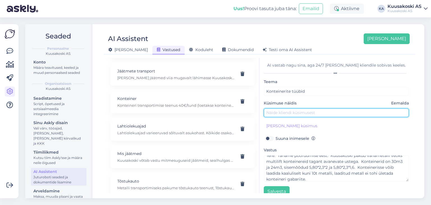
click at [273, 116] on input "text" at bounding box center [336, 112] width 145 height 9
type input "Mis tüüpi konteinereid rentida saab?"
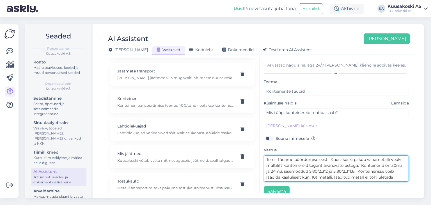
drag, startPoint x: 331, startPoint y: 158, endPoint x: 260, endPoint y: 158, distance: 71.2
click at [260, 158] on div "AI vastab nagu sina, aga 24/7 ja igale kliendile sobivas keeles. Teema Konteine…" at bounding box center [335, 125] width 153 height 135
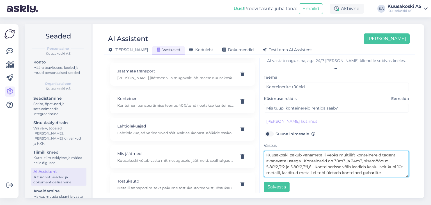
scroll to position [8, 0]
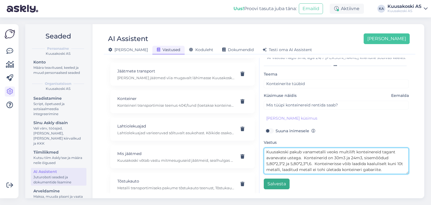
type textarea "Kuusakoski pakub vanametalli veoks multilift konteinereid tagant avanevate uste…"
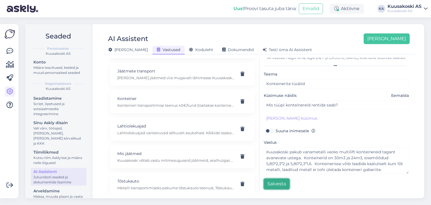
click at [287, 180] on button "Salvesta" at bounding box center [277, 183] width 26 height 11
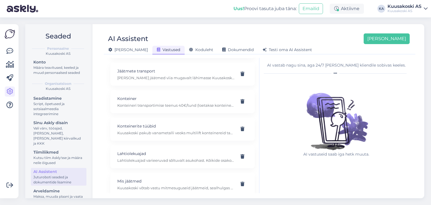
scroll to position [0, 0]
click at [389, 35] on button "[PERSON_NAME]" at bounding box center [386, 38] width 46 height 11
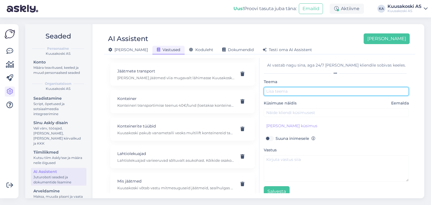
click at [288, 89] on input "text" at bounding box center [336, 91] width 145 height 9
type input "Balloonid"
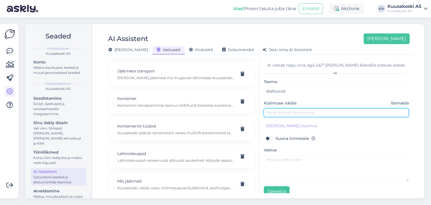
click at [281, 113] on input "text" at bounding box center [336, 112] width 145 height 9
type input "Kas võtate vastu balloone?"
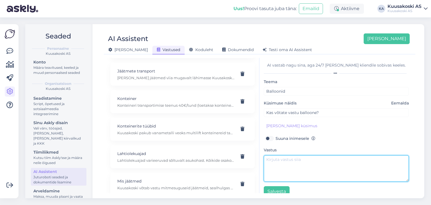
click at [287, 163] on textarea at bounding box center [336, 168] width 145 height 26
paste textarea "Tere. Täname pöördumise eest. Kuusakoski võtab käitlemiseks vastu ainult hapnik…"
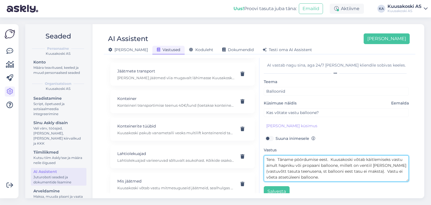
drag, startPoint x: 329, startPoint y: 158, endPoint x: 263, endPoint y: 152, distance: 66.5
click at [263, 152] on div "AI vastab nagu sina, aga 24/7 ja igale kliendile sobivas keeles. Teema Ballooni…" at bounding box center [335, 125] width 153 height 135
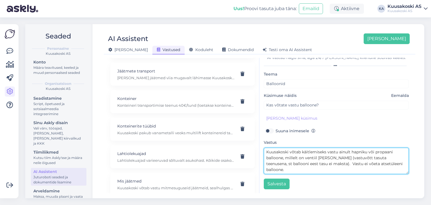
scroll to position [7, 0]
click at [329, 163] on textarea "Kuusakoski võtab käitlemiseks vastu ainult hapniku või propaani balloone, mille…" at bounding box center [336, 161] width 145 height 26
type textarea "Kuusakoski võtab käitlemiseks vastu ainult hapniku või propaani balloone, mille…"
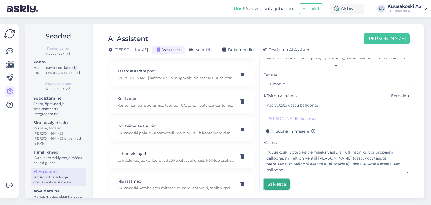
click at [279, 183] on button "Salvesta" at bounding box center [277, 184] width 26 height 11
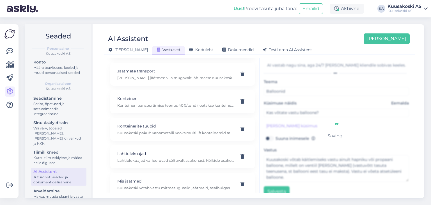
scroll to position [137, 0]
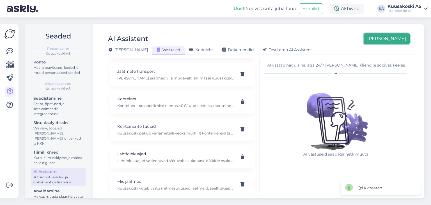
click at [395, 37] on button "[PERSON_NAME]" at bounding box center [386, 38] width 46 height 11
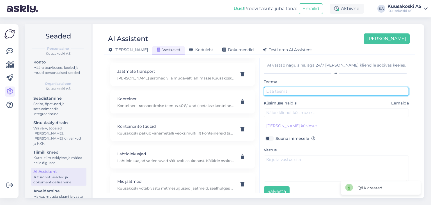
click at [283, 93] on input "text" at bounding box center [336, 91] width 145 height 9
type input "Kaablid"
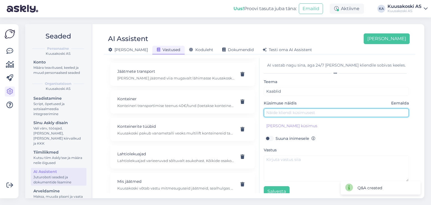
click at [286, 110] on input "text" at bounding box center [336, 112] width 145 height 9
type input "Kas võtate vastu kaableid?"
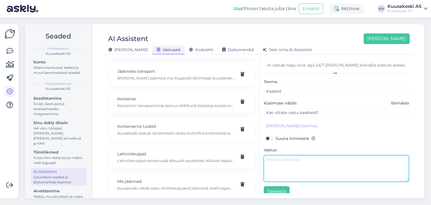
click at [284, 167] on textarea at bounding box center [336, 168] width 145 height 26
paste textarea "Tere. Täname pöördumise eest. Jäätmeseadusega on kehtestatud elektrijuhtme ja k…"
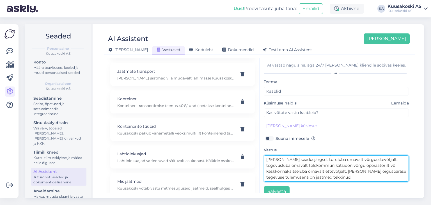
scroll to position [0, 0]
drag, startPoint x: 330, startPoint y: 158, endPoint x: 253, endPoint y: 155, distance: 77.2
click at [253, 155] on div "Kõige paremini vastab AI Assistent, kui lisad talle näiteid, kuidas soovid, et …" at bounding box center [259, 125] width 307 height 135
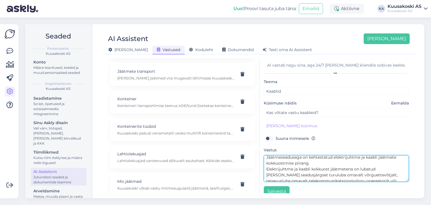
click at [319, 162] on textarea "Jäätmeseadusega on kehtestatud elektrijuhtme ja kaabli jäätmete kokkuostmise pi…" at bounding box center [336, 168] width 145 height 26
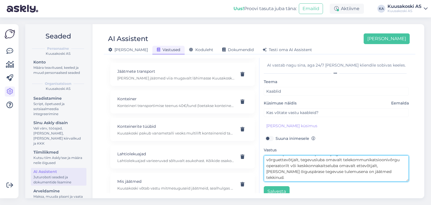
scroll to position [18, 0]
click at [311, 181] on textarea "Jäätmeseadusega on kehtestatud elektrijuhtme ja kaabli jäätmete kokkuostmise pi…" at bounding box center [336, 168] width 145 height 26
type textarea "Jäätmeseadusega on kehtestatud elektrijuhtme ja kaabli jäätmete kokkuostmise pi…"
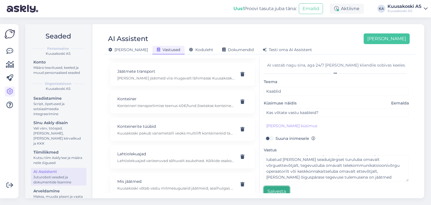
click at [278, 186] on button "Salvesta" at bounding box center [277, 191] width 26 height 11
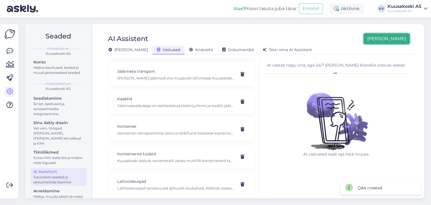
click at [394, 37] on button "[PERSON_NAME]" at bounding box center [386, 38] width 46 height 11
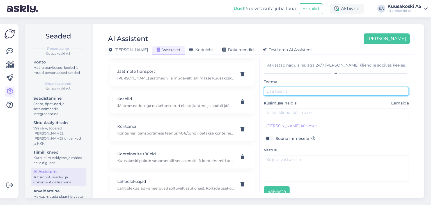
click at [282, 93] on input "text" at bounding box center [336, 91] width 145 height 9
type input "Mittekomplektne romu"
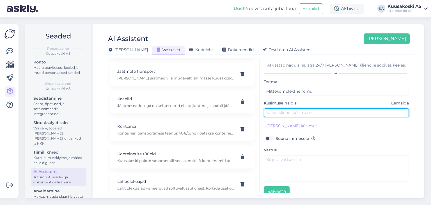
click at [283, 113] on input "text" at bounding box center [336, 112] width 145 height 9
type input "Kas võtate vastu ka mittekomplektse romu?"
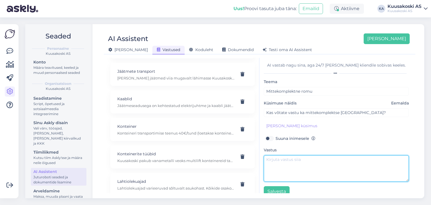
click at [291, 172] on textarea at bounding box center [336, 168] width 145 height 26
paste textarea "Tere. Täname pöördumise eest. Käitlemiseks võtame vastu ka mittekomplektseid sõ…"
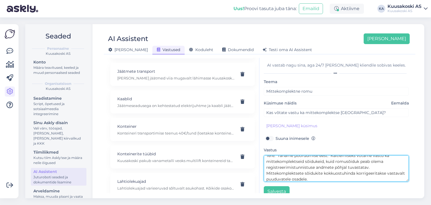
scroll to position [0, 0]
drag, startPoint x: 331, startPoint y: 159, endPoint x: 245, endPoint y: 148, distance: 86.7
click at [245, 148] on div "Kõige paremini vastab AI Assistent, kui lisad talle näiteid, kuidas soovid, et …" at bounding box center [259, 125] width 307 height 135
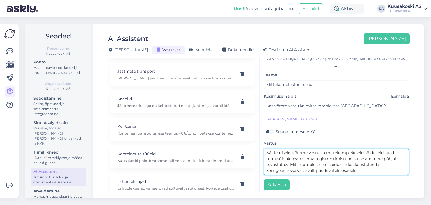
scroll to position [8, 0]
type textarea "Käitlemiseks võtame vastu ka mittekomplektseid sõidukeid, kuid romusõiduk peab …"
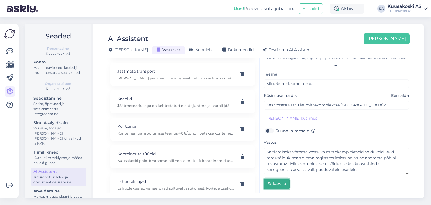
click at [279, 181] on button "Salvesta" at bounding box center [277, 183] width 26 height 11
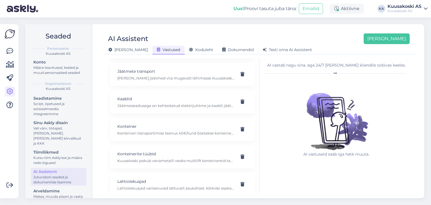
scroll to position [0, 0]
click at [392, 41] on button "[PERSON_NAME]" at bounding box center [386, 38] width 46 height 11
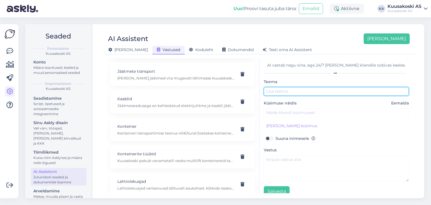
click at [286, 93] on input "text" at bounding box center [336, 91] width 145 height 9
type input "Raha laekumine"
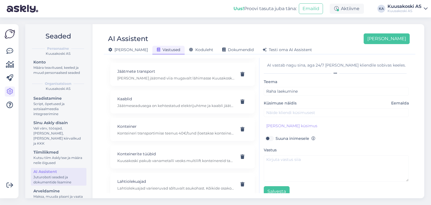
click at [282, 107] on div "Küsimuse näidis Eemalda" at bounding box center [336, 108] width 145 height 17
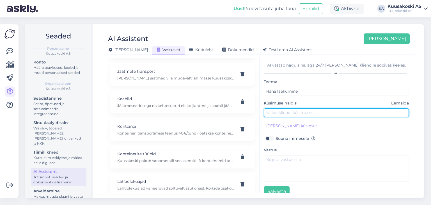
click at [283, 111] on input "text" at bounding box center [336, 112] width 145 height 9
type input "Millal laekub raha kontole?"
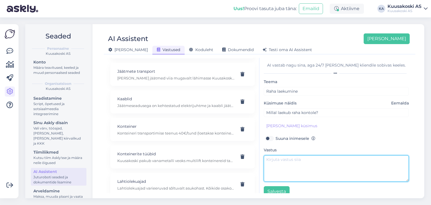
click at [283, 163] on textarea at bounding box center [336, 168] width 145 height 26
paste textarea "Tere. Täname pöördumise eest. Raha kantakse arvele peale lepingu vormistamist, …"
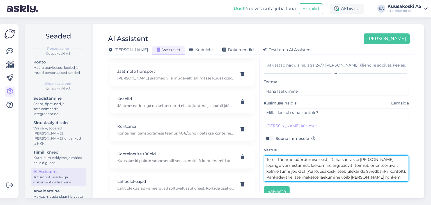
drag, startPoint x: 331, startPoint y: 158, endPoint x: 261, endPoint y: 159, distance: 70.1
click at [261, 159] on div "AI vastab nagu sina, aga 24/7 ja igale kliendile sobivas keeles. Teema Raha lae…" at bounding box center [335, 125] width 153 height 135
click at [392, 158] on textarea "Raha kantakse arvele peale lepingu vormistamist, laekumine argipäeviti toimub o…" at bounding box center [336, 168] width 145 height 26
click at [328, 176] on textarea "Raha kantakse arvele peale lepingu vormistamist, laekumine toimub argipäeviti t…" at bounding box center [336, 168] width 145 height 26
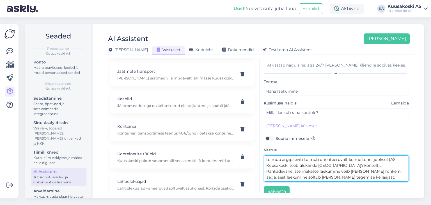
scroll to position [6, 0]
type textarea "Raha kantakse arvele peale lepingu vormistamist, laekumine toimub argipäeviti t…"
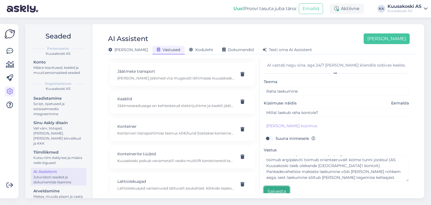
click at [275, 189] on button "Salvesta" at bounding box center [277, 191] width 26 height 11
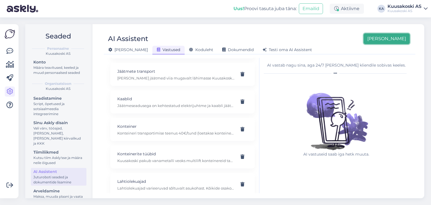
click at [393, 40] on button "[PERSON_NAME]" at bounding box center [386, 38] width 46 height 11
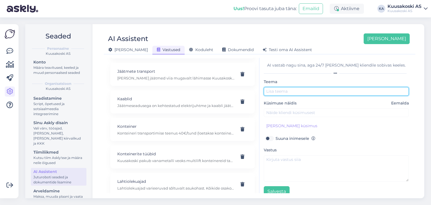
click at [280, 91] on input "text" at bounding box center [336, 91] width 145 height 9
type input "Reg. märk hoiule"
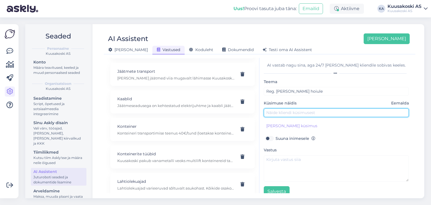
click at [282, 110] on input "text" at bounding box center [336, 112] width 145 height 9
type input "Kas saan jätta oma auto registreerimismärgi endale?"
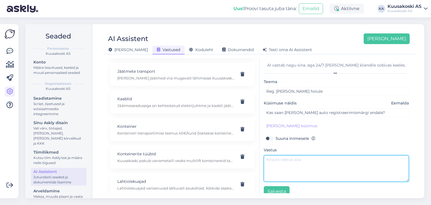
click at [288, 169] on textarea at bounding box center [336, 168] width 145 height 26
paste textarea "Kui on soov registreerimismärk enda nimele hoiule jätta, siis kõigepealt Kuusak…"
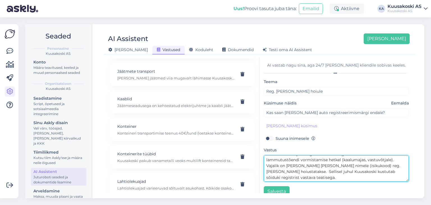
scroll to position [29, 0]
type textarea "Kui on soov registreerimismärk enda nimele hoiule jätta, siis kõigepealt Kuusak…"
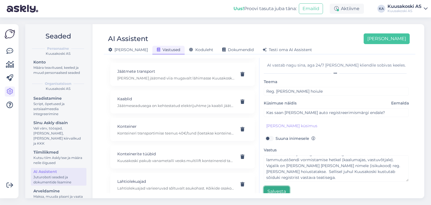
click at [278, 188] on button "Salvesta" at bounding box center [277, 191] width 26 height 11
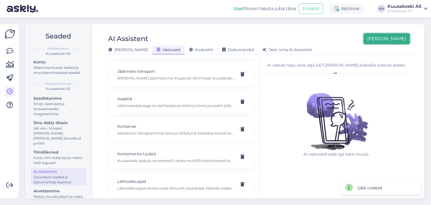
click at [390, 41] on button "[PERSON_NAME]" at bounding box center [386, 38] width 46 height 11
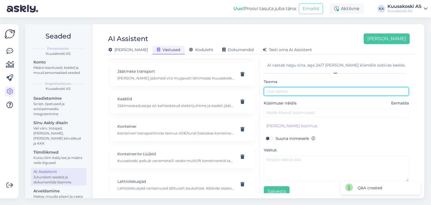
click at [283, 90] on input "text" at bounding box center [336, 91] width 145 height 9
type input "Romu dokumendid"
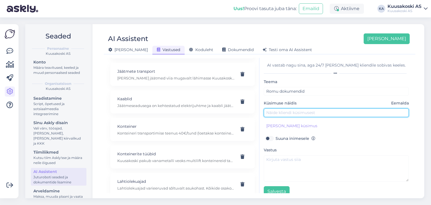
click at [284, 110] on input "text" at bounding box center [336, 112] width 145 height 9
type input "Mis dokumente romu ülenadmisel on vaja?"
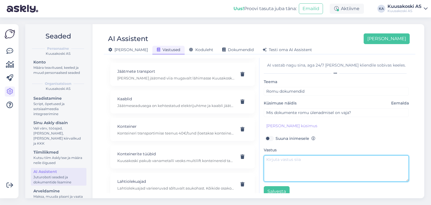
click at [283, 169] on textarea at bounding box center [336, 168] width 145 height 26
paste textarea "Sõiduki käitlemiseks peab registrijärgne omanik esitama kehtiva registreerimist…"
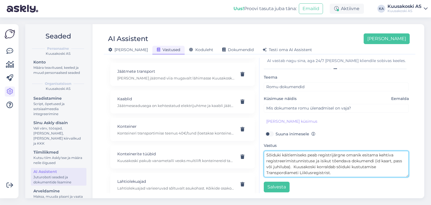
scroll to position [8, 0]
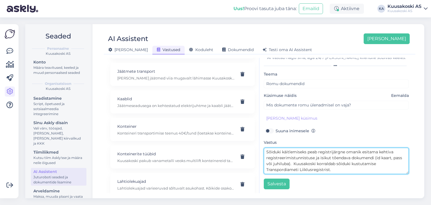
click at [379, 158] on textarea "Sõiduki käitlemiseks peab registrijärgne omanik esitama kehtiva registreerimist…" at bounding box center [336, 160] width 145 height 26
click at [303, 162] on textarea "Sõiduki käitlemiseks peab registrijärgne omanik esitama kehtiva registreerimist…" at bounding box center [336, 160] width 145 height 26
type textarea "Sõiduki käitlemiseks peab registrijärgne omanik esitama kehtiva registreerimist…"
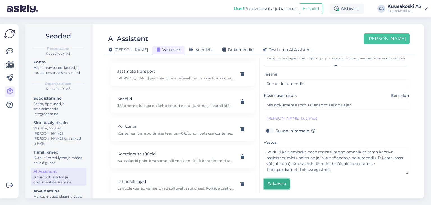
click at [280, 180] on button "Salvesta" at bounding box center [277, 183] width 26 height 11
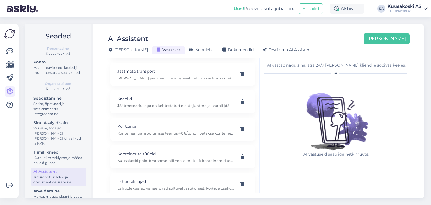
scroll to position [0, 0]
click at [397, 33] on div "AI Assistent Lisa uus Üldine Vastused Koduleht Dokumendid Testi oma AI Assistent" at bounding box center [259, 41] width 311 height 25
click at [393, 35] on button "[PERSON_NAME]" at bounding box center [386, 38] width 46 height 11
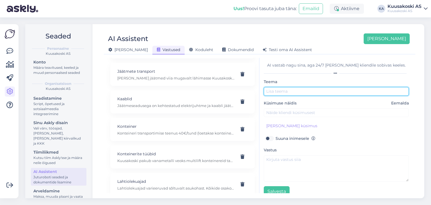
click at [287, 90] on input "text" at bounding box center [336, 91] width 145 height 9
type input "Keelumärge"
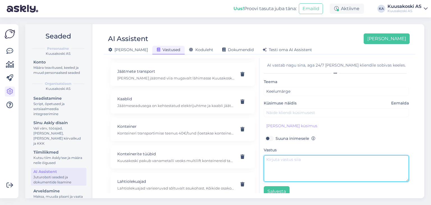
click at [276, 161] on textarea at bounding box center [336, 168] width 145 height 26
paste textarea "Tere. Täname pöördumise eest. Kui sõiduki kohta on registrisse kantud käsutamis…"
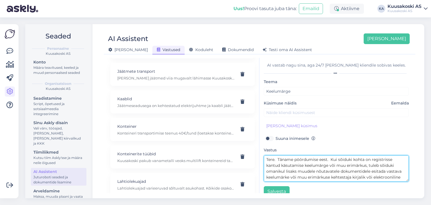
drag, startPoint x: 329, startPoint y: 159, endPoint x: 257, endPoint y: 156, distance: 71.8
click at [257, 156] on div "Kõige paremini vastab AI Assistent, kui lisad talle näiteid, kuidas soovid, et …" at bounding box center [259, 125] width 307 height 135
type textarea "Kui sõiduki kohta on registrisse kantud käsutamise keelumärge või muu erimärkus…"
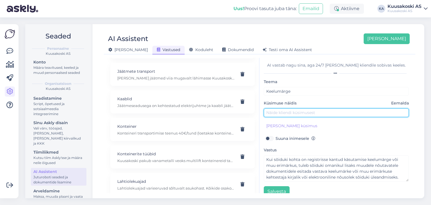
click at [289, 111] on input "text" at bounding box center [336, 112] width 145 height 9
type input "Romul on käsutamise keelumärge - kas saan ikkagi romu üle anda?"
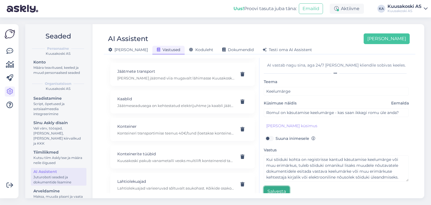
click at [270, 189] on button "Salvesta" at bounding box center [277, 191] width 26 height 11
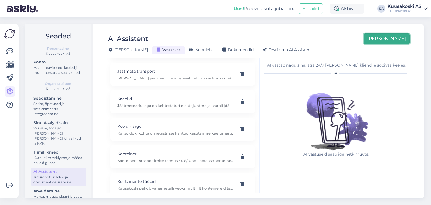
click at [391, 42] on button "[PERSON_NAME]" at bounding box center [386, 38] width 46 height 11
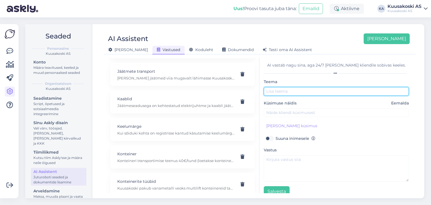
click at [287, 90] on input "text" at bounding box center [336, 91] width 145 height 9
type input "Vastuvõtukord"
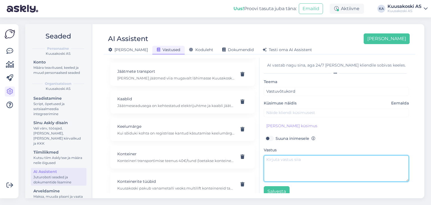
click at [278, 159] on textarea at bounding box center [336, 168] width 145 height 26
paste textarea "Tere. Täname pöördumise eest. Saabudes jätke enda sõiduk kaaludele (tehakse sõi…"
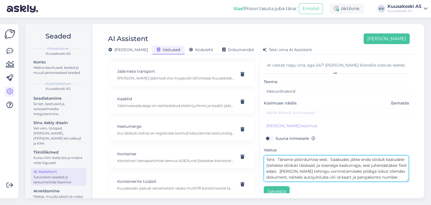
drag, startPoint x: 331, startPoint y: 159, endPoint x: 259, endPoint y: 153, distance: 72.6
click at [259, 153] on div "Kõige paremini vastab AI Assistent, kui lisad talle näiteid, kuidas soovid, et …" at bounding box center [259, 125] width 307 height 135
type textarea "Saabudes jätke enda sõiduk kaaludele (tehakse sõiduki täiskaal) ja sisenege kaa…"
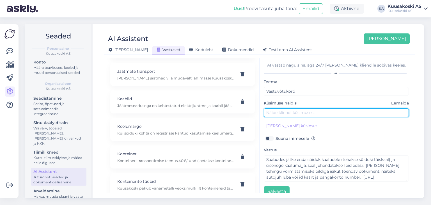
click at [279, 111] on input "text" at bounding box center [336, 112] width 145 height 9
type input "Kuidas toimub metalli üleandmine? Mis on vastuvõtukord?"
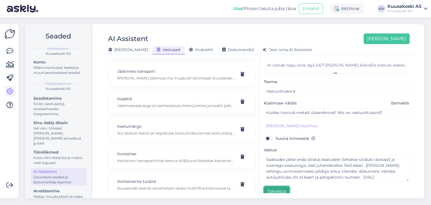
click at [271, 189] on button "Salvesta" at bounding box center [277, 191] width 26 height 11
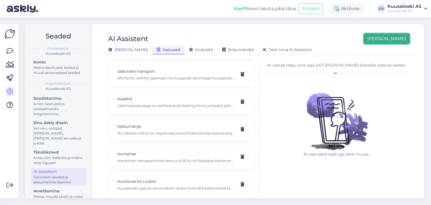
click at [388, 40] on button "[PERSON_NAME]" at bounding box center [386, 38] width 46 height 11
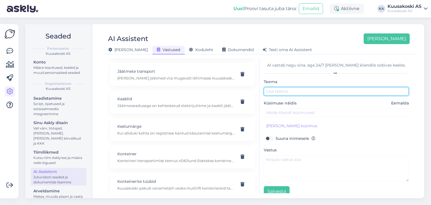
click at [280, 92] on input "text" at bounding box center [336, 91] width 145 height 9
type input "Rehvid"
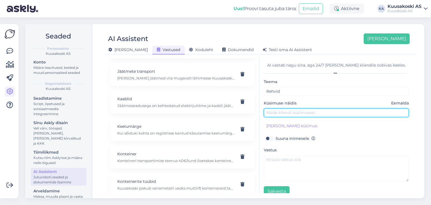
click at [285, 109] on input "text" at bounding box center [336, 112] width 145 height 9
type input "Kas võtate ka rehve vastu?"
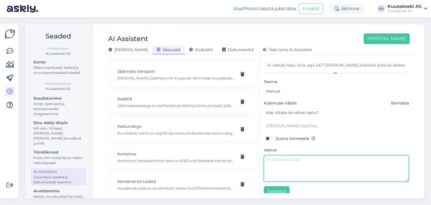
click at [289, 170] on textarea at bounding box center [336, 168] width 145 height 26
paste textarea "Tere. Täname pöördumise eest. Sõiduauto rehve võetakse vastu ainult eraisikutel…"
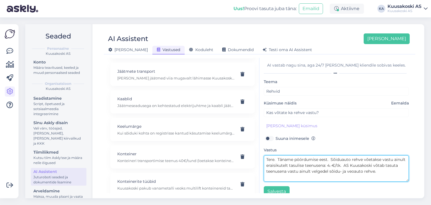
drag, startPoint x: 330, startPoint y: 159, endPoint x: 266, endPoint y: 154, distance: 64.7
click at [266, 154] on div "Vastus Tere. Täname pöördumise eest. Sõiduauto rehve võetakse vastu ainult erai…" at bounding box center [336, 163] width 145 height 35
click at [318, 158] on textarea "Sõiduauto rehve võetakse vastu ainult eraisikutelt tasulise teenusena: 4.-€/tk.…" at bounding box center [336, 168] width 145 height 26
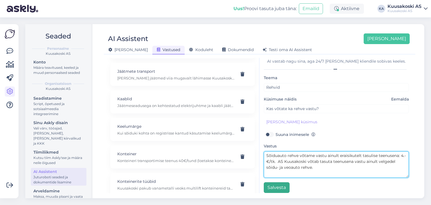
type textarea "Sõiduauto rehve võtame vastu ainult eraisikutelt tasulise teenusena: 4.-€/tk. A…"
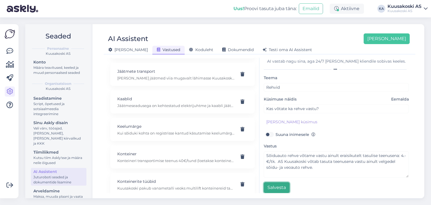
click at [282, 183] on button "Salvesta" at bounding box center [277, 187] width 26 height 11
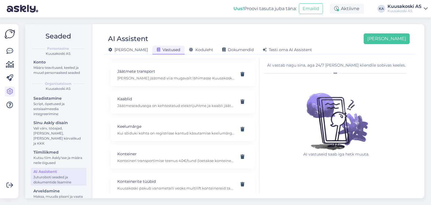
scroll to position [0, 0]
click at [189, 48] on span "Koduleht" at bounding box center [201, 49] width 24 height 5
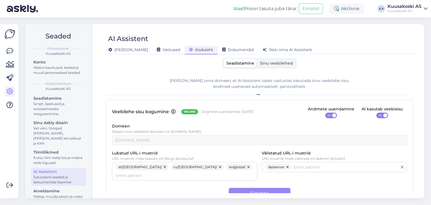
scroll to position [5, 0]
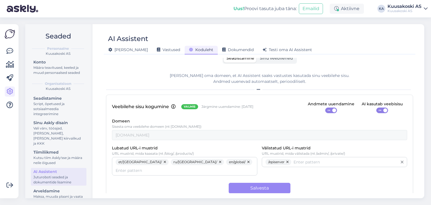
click at [272, 61] on label "Sinu veebilehed" at bounding box center [276, 58] width 39 height 9
click at [257, 54] on input "Sinu veebilehed" at bounding box center [257, 54] width 0 height 0
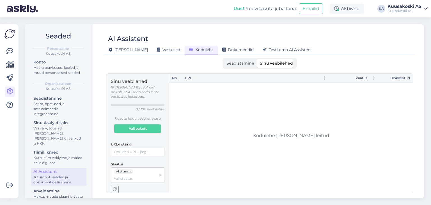
scroll to position [0, 0]
click at [133, 149] on input "URL-i otsing" at bounding box center [138, 151] width 54 height 8
click at [262, 50] on span "Testi oma AI Assistent" at bounding box center [286, 49] width 49 height 5
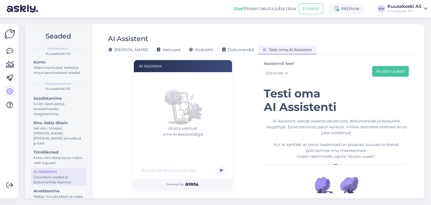
click at [163, 173] on input "text" at bounding box center [182, 169] width 91 height 11
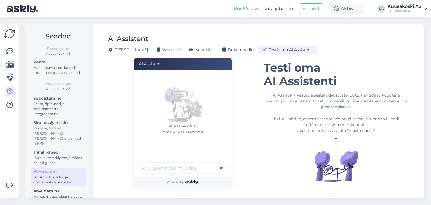
type input "a"
click at [148, 45] on div "Üldine Vastused Koduleht Dokumendid Testi oma AI Assistent" at bounding box center [257, 49] width 306 height 10
click at [157, 47] on span "Vastused" at bounding box center [168, 49] width 23 height 5
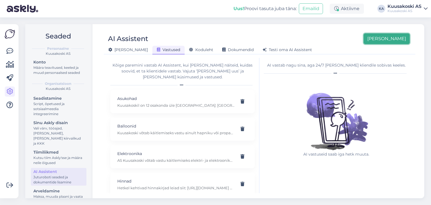
click at [395, 41] on button "[PERSON_NAME]" at bounding box center [386, 38] width 46 height 11
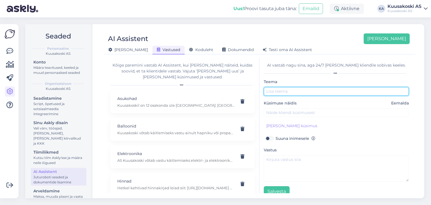
click at [277, 93] on input "text" at bounding box center [336, 91] width 145 height 9
type input "Äriklient"
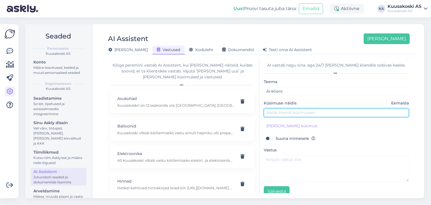
click at [277, 110] on input "text" at bounding box center [336, 112] width 145 height 9
type input "Mul on küsimus ärikliendi teenuste kohta? Kuidas saada ärikliendiks?"
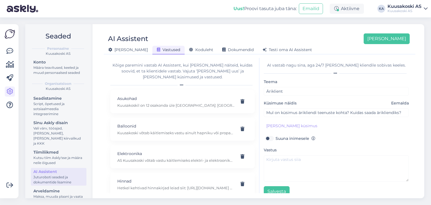
click at [275, 139] on label "Suuna inimesele" at bounding box center [295, 138] width 40 height 7
click at [269, 139] on input "Suuna inimesele" at bounding box center [269, 138] width 11 height 7
checkbox input "true"
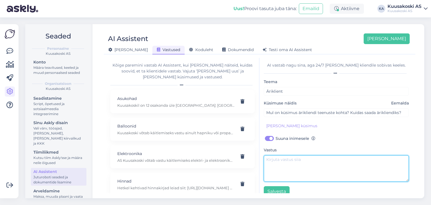
click at [282, 159] on textarea at bounding box center [336, 168] width 145 height 26
click at [311, 156] on textarea "Aitäh küsimuse eest! Ärikliendi teenustega seotud küsimustele" at bounding box center [336, 168] width 145 height 26
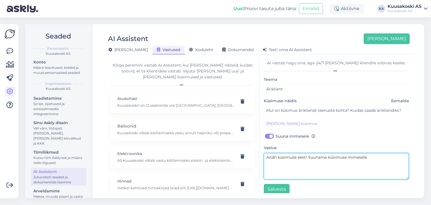
drag, startPoint x: 368, startPoint y: 155, endPoint x: 328, endPoint y: 155, distance: 39.8
click at [328, 155] on textarea "Aitäh küsimuse eest! Suuname küsimuse inimesele." at bounding box center [336, 166] width 145 height 26
drag, startPoint x: 340, startPoint y: 156, endPoint x: 354, endPoint y: 155, distance: 14.6
click at [354, 155] on textarea "Aitäh küsimuse eest! Suuname selle inimesele, et anda täpsem vastus." at bounding box center [336, 166] width 145 height 26
type textarea "Aitäh küsimuse eest! Suuname selle klienditeenindajale, et anda täpsem vastus."
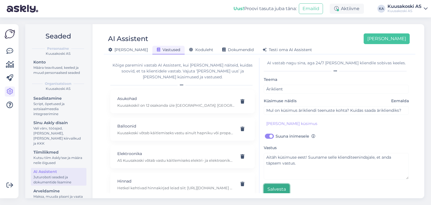
click at [272, 188] on button "Salvesta" at bounding box center [277, 189] width 26 height 11
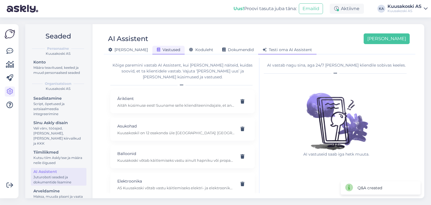
click at [262, 51] on span "Testi oma AI Assistent" at bounding box center [286, 49] width 49 height 5
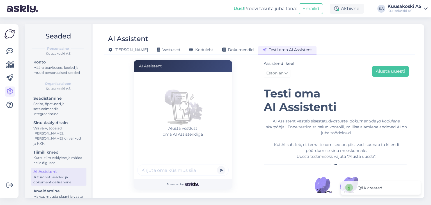
click at [160, 172] on input "text" at bounding box center [182, 169] width 91 height 11
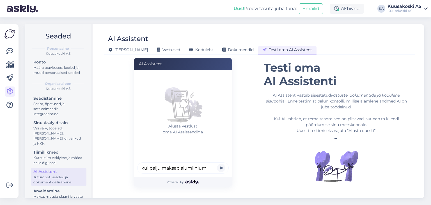
type input "kui palju maksab alumiinium"
click at [217, 163] on button "submit" at bounding box center [221, 167] width 8 height 8
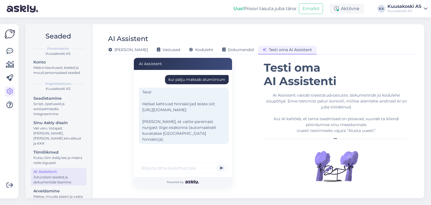
click at [153, 112] on div "Tere! Hetkel kehtivad hinnakirjad leiate siit: https://www.kuusakoski.com/et/es…" at bounding box center [184, 115] width 90 height 56
click at [149, 111] on div "Tere! Hetkel kehtivad hinnakirjad leiate siit: https://www.kuusakoski.com/et/es…" at bounding box center [184, 115] width 90 height 56
click at [115, 53] on div "[PERSON_NAME]" at bounding box center [128, 50] width 49 height 9
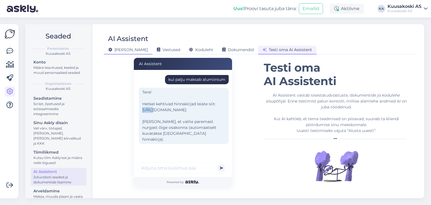
scroll to position [0, 0]
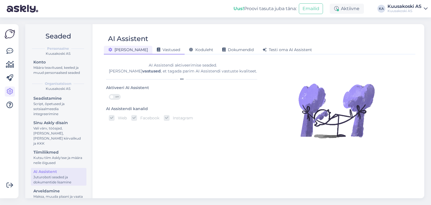
click at [157, 50] on span "Vastused" at bounding box center [168, 49] width 23 height 5
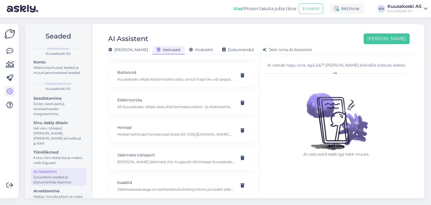
scroll to position [80, 0]
click at [135, 133] on p "Hetkel kehtivad hinnakirjad leiad siit: https://www.kuusakoski.com/et/estonia/h…" at bounding box center [175, 135] width 117 height 5
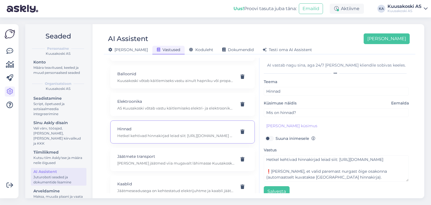
scroll to position [8, 0]
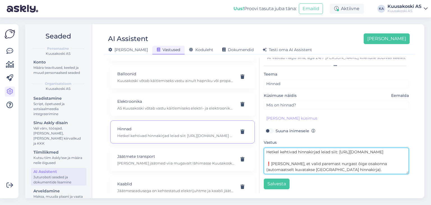
drag, startPoint x: 350, startPoint y: 158, endPoint x: 350, endPoint y: 162, distance: 3.1
drag, startPoint x: 350, startPoint y: 162, endPoint x: 345, endPoint y: 161, distance: 5.4
click at [345, 161] on textarea "Hetkel kehtivad hinnakirjad leiad siit: https://www.kuusakoski.com/et/estonia/h…" at bounding box center [336, 160] width 145 height 26
click at [370, 157] on textarea "Hetkel kehtivad hinnakirjad leiad siit: https://www.kuusakoski.com/et/estonia/h…" at bounding box center [336, 160] width 145 height 26
type textarea "Hetkel kehtivad hinnakirjad leiad siit: https://www.kuusakoski.com/et/estonia/h…"
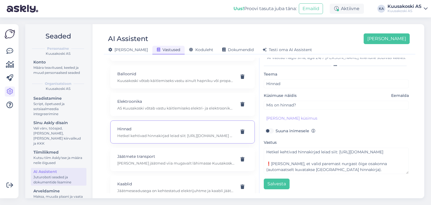
drag, startPoint x: 370, startPoint y: 157, endPoint x: 387, endPoint y: 130, distance: 32.6
click at [387, 130] on div "Suuna inimesele" at bounding box center [336, 130] width 145 height 7
click at [262, 51] on span "Testi oma AI Assistent" at bounding box center [286, 49] width 49 height 5
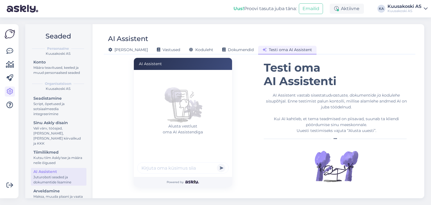
click at [163, 167] on input "text" at bounding box center [182, 167] width 91 height 11
type input "tahan konteinerit tellida"
click at [217, 163] on button "submit" at bounding box center [221, 167] width 8 height 8
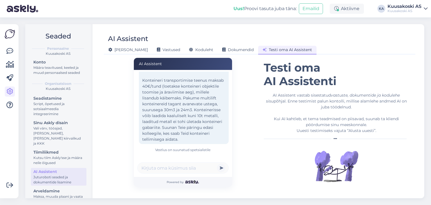
scroll to position [0, 0]
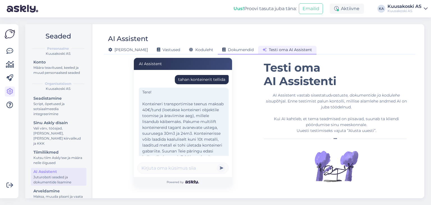
click at [222, 49] on span "Dokumendid" at bounding box center [237, 49] width 31 height 5
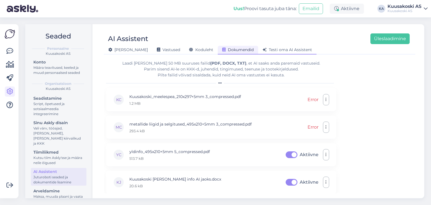
click at [262, 50] on span "Testi oma AI Assistent" at bounding box center [286, 49] width 49 height 5
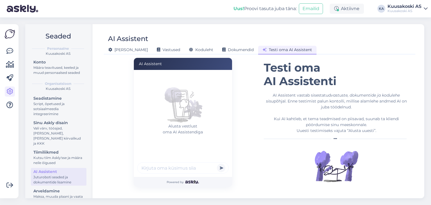
click at [155, 164] on input "text" at bounding box center [182, 167] width 91 height 11
type input "kui palju maksab transport"
click at [217, 163] on button "submit" at bounding box center [221, 167] width 8 height 8
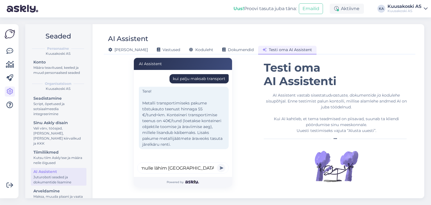
scroll to position [0, 25]
type input "kus asub mulle lähim Kuusakoski osakond?"
click at [217, 163] on button "submit" at bounding box center [221, 167] width 8 height 8
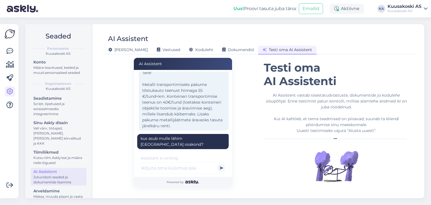
scroll to position [77, 0]
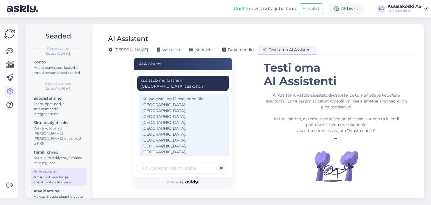
click at [160, 135] on div "Kuusakoskil on 12 osakonda üle Eesti: Tallinn, Tartu, Pärnu, Paldiski, Rakvere,…" at bounding box center [184, 143] width 90 height 98
click at [152, 162] on input "text" at bounding box center [182, 167] width 91 height 11
type input "kas võtate vastu ka rehve"
click at [217, 163] on button "submit" at bounding box center [221, 167] width 8 height 8
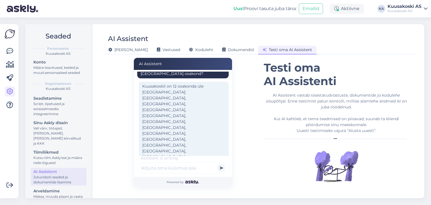
scroll to position [126, 0]
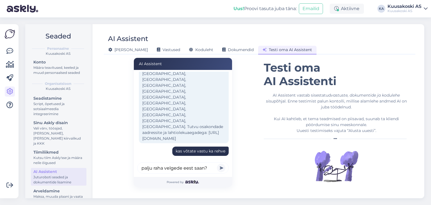
type input "palju raha velgede eest saan?"
click at [217, 163] on button "submit" at bounding box center [221, 167] width 8 height 8
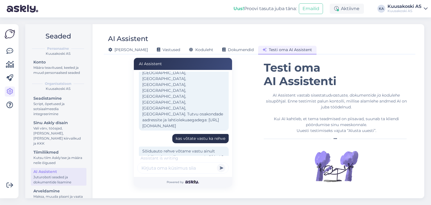
scroll to position [169, 0]
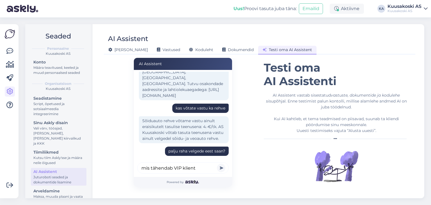
type input "mis tähendab VIP klient"
click at [217, 163] on button "submit" at bounding box center [221, 167] width 8 height 8
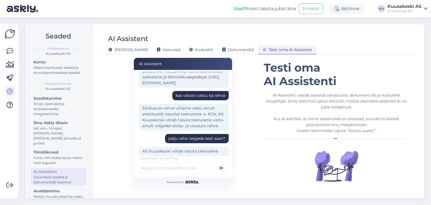
scroll to position [236, 0]
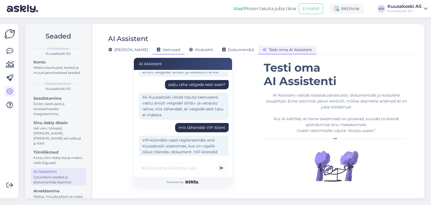
click at [157, 50] on span "Vastused" at bounding box center [168, 49] width 23 height 5
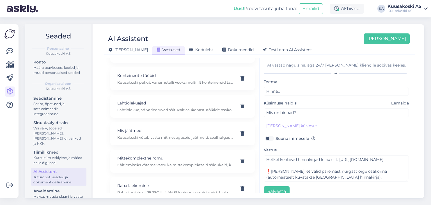
scroll to position [465, 0]
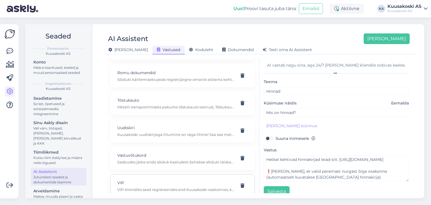
click at [136, 179] on p "VIP" at bounding box center [175, 182] width 117 height 6
type input "VIP"
type input "Kuidas saada VIP kliendiks?"
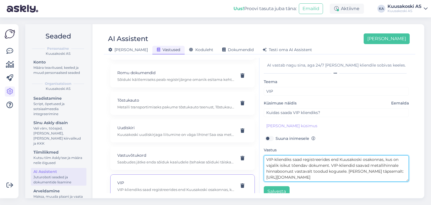
click at [328, 158] on textarea "VIP-kliendiks saad registreerides end Kuusakoski osakonnas, kus on vajalik isik…" at bounding box center [336, 168] width 145 height 26
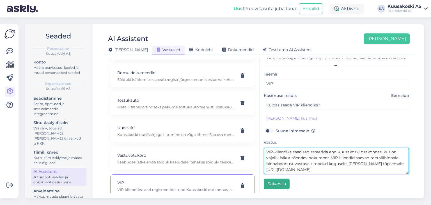
type textarea "VIP-kliendiks saad registreerida end Kuusakoski osakonnas, kus on vajalik isiku…"
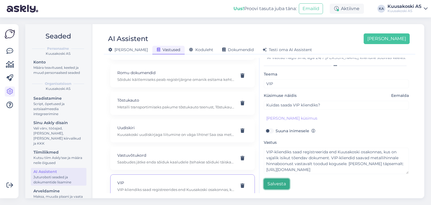
click at [277, 184] on button "Salvesta" at bounding box center [277, 183] width 26 height 11
click at [269, 55] on div "AI Assistent Lisa uus Üldine Vastused Koduleht Dokumendid Testi oma AI Assisten…" at bounding box center [259, 111] width 329 height 174
click at [262, 49] on span "Testi oma AI Assistent" at bounding box center [286, 49] width 49 height 5
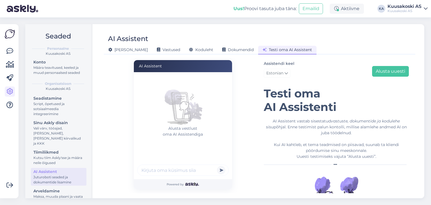
click at [174, 170] on input "text" at bounding box center [182, 169] width 91 height 11
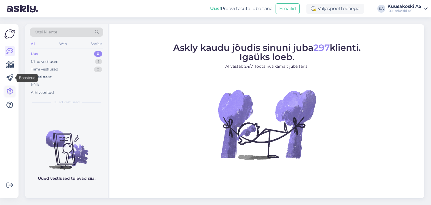
click at [11, 93] on icon at bounding box center [9, 91] width 7 height 7
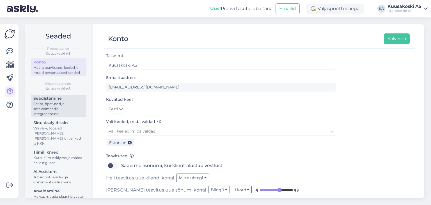
scroll to position [12, 0]
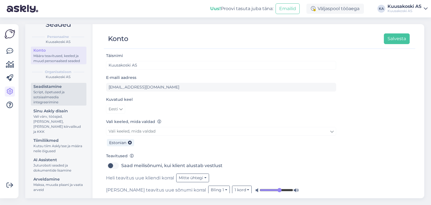
click at [40, 98] on div "Script, õpetused ja sotsiaalmeedia integreerimine" at bounding box center [58, 96] width 50 height 15
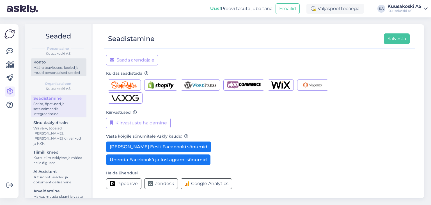
click at [36, 71] on div "Määra teavitused, keeled ja muud personaalsed seaded" at bounding box center [58, 70] width 50 height 10
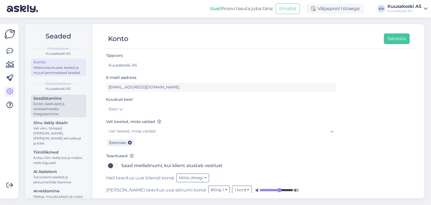
scroll to position [12, 0]
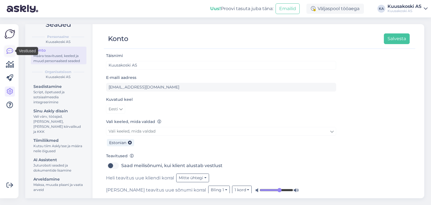
click at [8, 49] on icon at bounding box center [9, 51] width 7 height 7
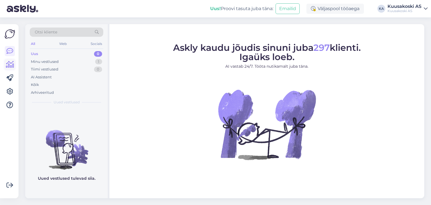
click at [10, 69] on link at bounding box center [10, 64] width 10 height 10
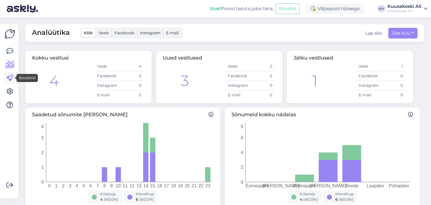
click at [9, 77] on icon at bounding box center [9, 78] width 7 height 7
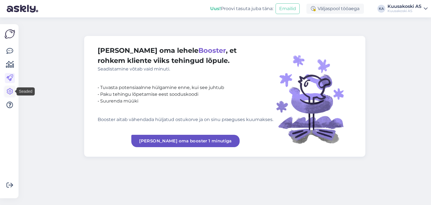
click at [12, 90] on icon at bounding box center [9, 91] width 7 height 7
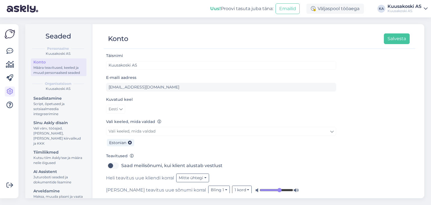
scroll to position [5, 0]
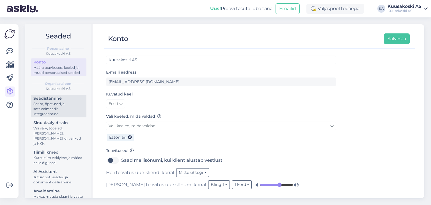
click at [45, 101] on div "Seadistamine" at bounding box center [58, 98] width 50 height 6
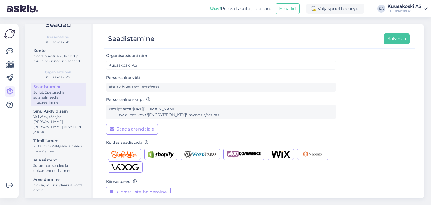
scroll to position [69, 0]
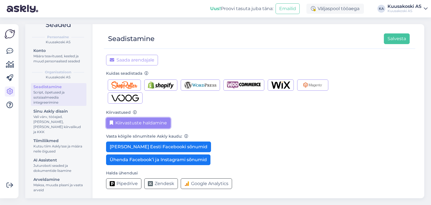
click at [119, 126] on button "Kiirvastuste haldamine" at bounding box center [138, 122] width 64 height 11
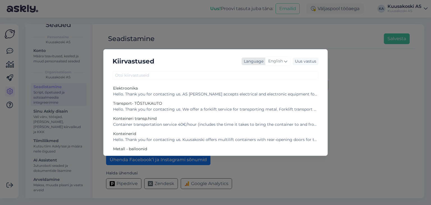
click at [281, 62] on span "English" at bounding box center [275, 61] width 15 height 6
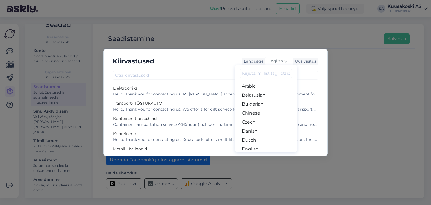
click at [262, 75] on input at bounding box center [265, 73] width 53 height 9
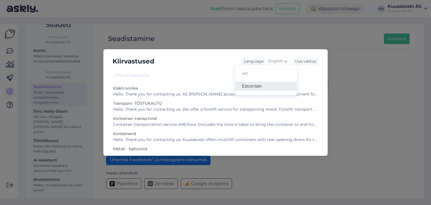
type input "est"
click at [248, 86] on link "Estonian" at bounding box center [266, 86] width 62 height 9
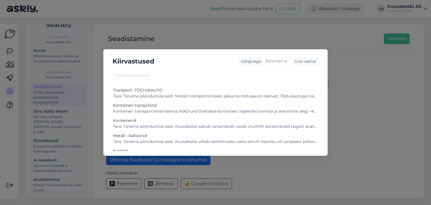
scroll to position [0, 0]
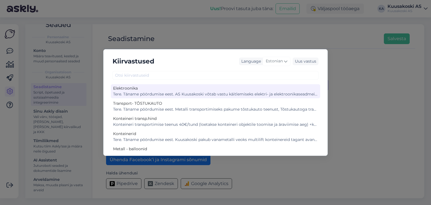
click at [292, 88] on div "Elektroonika" at bounding box center [215, 88] width 205 height 6
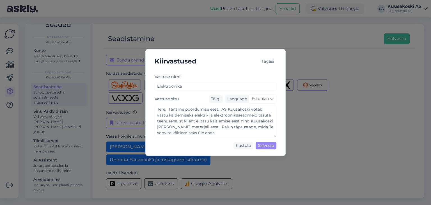
click at [271, 60] on div "Tagasi" at bounding box center [267, 61] width 17 height 8
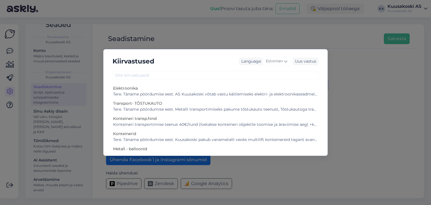
click at [249, 35] on div "Kiirvastused Language Estonian Uus vastus Elektroonika Tere. Täname pöördumise …" at bounding box center [215, 102] width 431 height 205
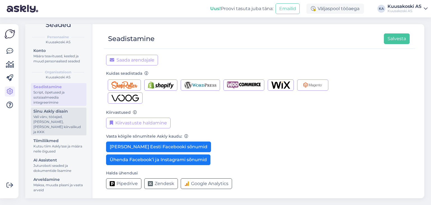
click at [46, 122] on div "Vali värv, tööajad, [PERSON_NAME], [PERSON_NAME] kiirvalikud ja KKK" at bounding box center [58, 124] width 50 height 20
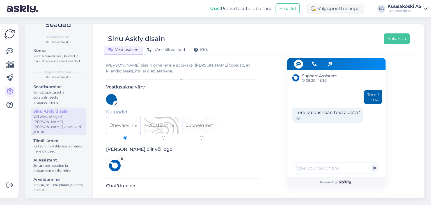
click at [200, 45] on div "Vestlusaken Kõne kiirvalikud KKK" at bounding box center [257, 49] width 306 height 10
click at [196, 50] on icon at bounding box center [196, 50] width 4 height 4
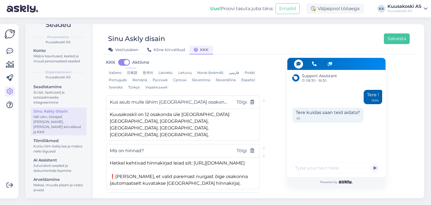
scroll to position [45, 0]
click at [140, 102] on input "Kus asub mulle lähim Kuusakoski osakond?" at bounding box center [169, 101] width 118 height 7
click at [208, 120] on textarea "Kuusakoskil on 12 osakonda üle Eesti: Tallinn, Tartu, Pärnu, Paldiski, Rakvere,…" at bounding box center [182, 123] width 153 height 29
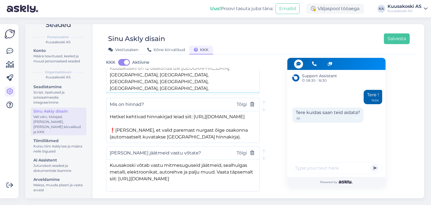
scroll to position [92, 0]
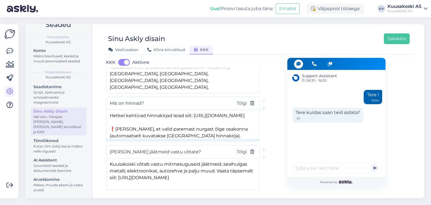
click at [162, 125] on textarea "Hetkel kehtivad hinnakirjad leiad siit: https://www.kuusakoski.com/et/estonia/h…" at bounding box center [182, 124] width 153 height 29
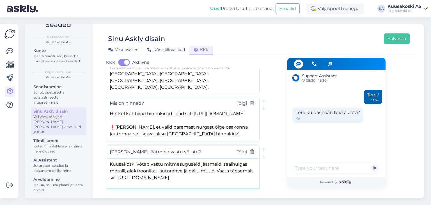
click at [165, 166] on textarea "Kuusakoski võtab vastu mitmesuguseid jäätmeid, sealhulgas metalli, elektroonika…" at bounding box center [182, 172] width 153 height 29
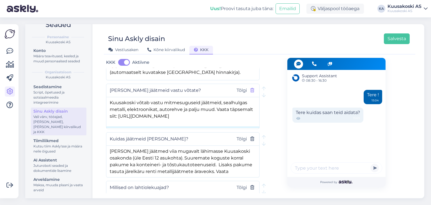
scroll to position [153, 0]
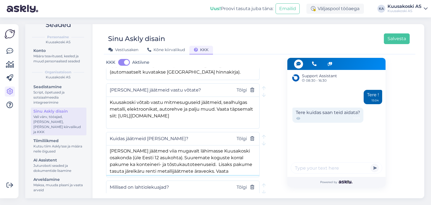
click at [141, 160] on textarea "Saad oma jäätmed viia mugavalt lähimasse Kuusakoski osakonda (üle Eesti 12 asuk…" at bounding box center [182, 159] width 153 height 29
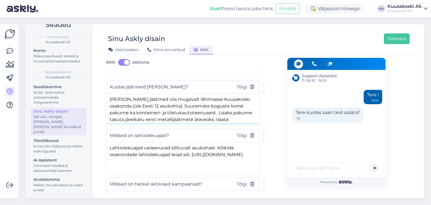
scroll to position [206, 0]
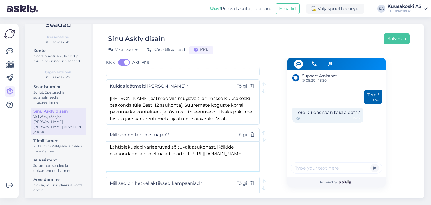
click at [164, 147] on textarea "Lahtiolekuajad varieeruvad sõltuvalt asukohast. Kõikide osakondade lahtiolekuaj…" at bounding box center [182, 155] width 153 height 29
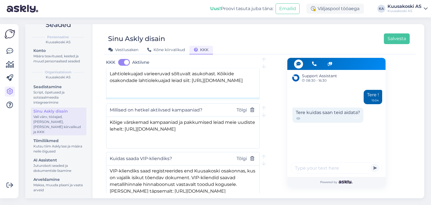
scroll to position [280, 0]
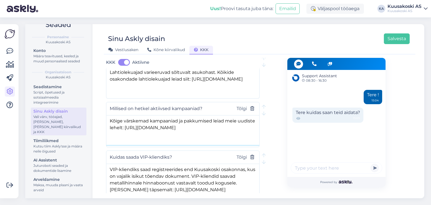
click at [158, 124] on textarea "Kõige värskemad kampaaniad ja pakkumised leiad meie uudiste lehelt: https://www…" at bounding box center [182, 129] width 153 height 29
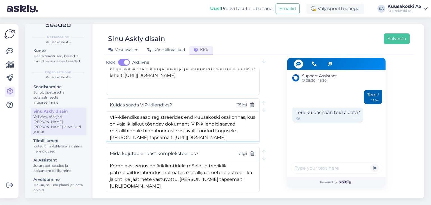
click at [149, 132] on textarea "VIP-kliendiks saad registreerides end Kuusakoski osakonnas, kus on vajalik isik…" at bounding box center [182, 126] width 153 height 29
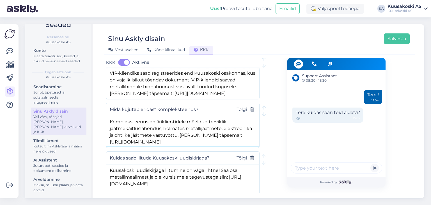
click at [136, 135] on textarea "Kompleksteenus on äriklientidele mõeldud terviklik jäätmekäitluslahendus, hõlma…" at bounding box center [182, 130] width 153 height 29
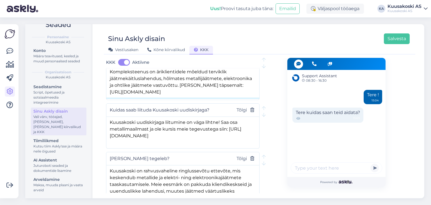
scroll to position [425, 0]
click at [132, 130] on textarea "Kuusakoski uudiskirjaga liitumine on väga lihtne! Saa osa metallimaailmast ja o…" at bounding box center [182, 130] width 153 height 29
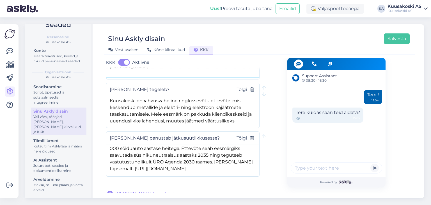
scroll to position [0, 0]
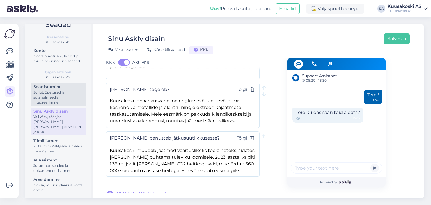
click at [43, 90] on div "Seadistamine" at bounding box center [58, 87] width 50 height 6
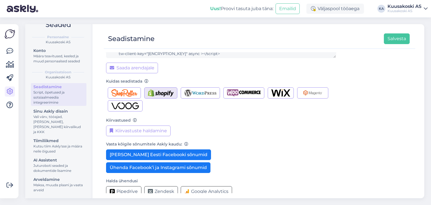
scroll to position [69, 0]
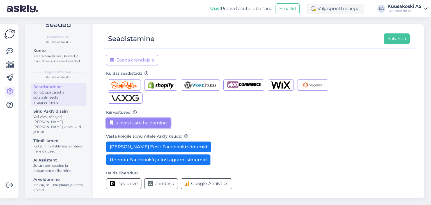
click at [120, 125] on button "Kiirvastuste haldamine" at bounding box center [138, 122] width 64 height 11
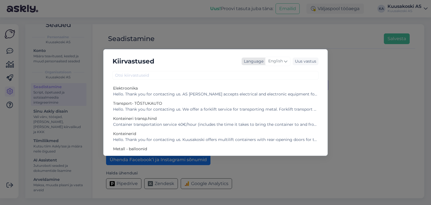
click at [283, 62] on span "English" at bounding box center [275, 61] width 15 height 6
type input "f"
type input "est"
click at [253, 83] on link "Estonian" at bounding box center [266, 86] width 62 height 9
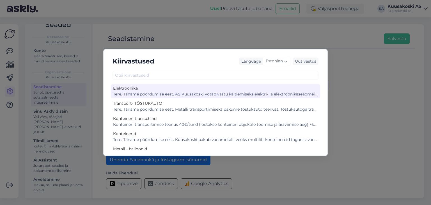
click at [191, 88] on div "Elektroonika" at bounding box center [215, 88] width 205 height 6
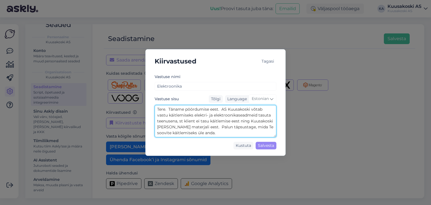
click at [178, 116] on textarea "Tere. Täname pöördumise eest. AS Kuusakoski võtab vastu käitlemiseks elektri- j…" at bounding box center [216, 121] width 122 height 32
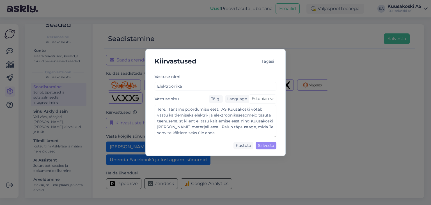
click at [266, 61] on div "Tagasi" at bounding box center [267, 61] width 17 height 8
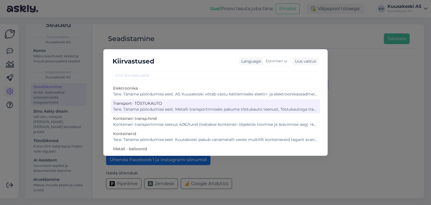
click at [151, 108] on div "Tere. Täname pöördumise eest. Metalli transportimiseks pakume tõstukauto teenus…" at bounding box center [215, 109] width 205 height 6
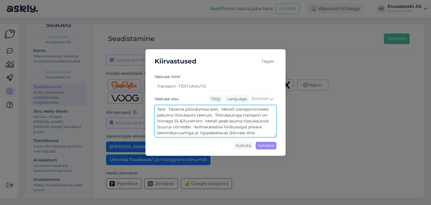
click at [191, 120] on textarea "Tere. Täname pöördumise eest. Metalli transportimiseks pakume tõstukauto teenus…" at bounding box center [216, 121] width 122 height 32
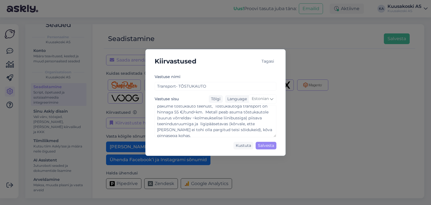
click at [269, 60] on div "Tagasi" at bounding box center [267, 61] width 17 height 8
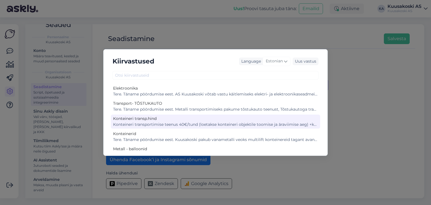
click at [177, 122] on div "Konteineri transportimise teenus 40€/tund (loetakse konteineri objektile toomis…" at bounding box center [215, 124] width 205 height 6
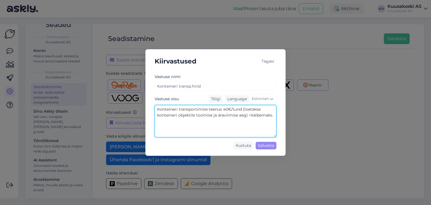
click at [180, 113] on textarea "Konteineri transportimise teenus 40€/tund (loetakse konteineri objektile toomis…" at bounding box center [216, 121] width 122 height 32
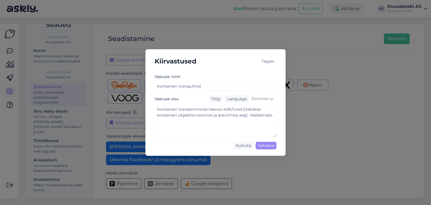
click at [267, 59] on div "Tagasi" at bounding box center [267, 61] width 17 height 8
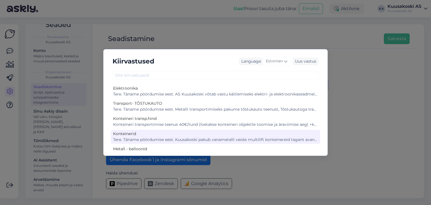
click at [145, 133] on div "Konteinerid" at bounding box center [215, 134] width 205 height 6
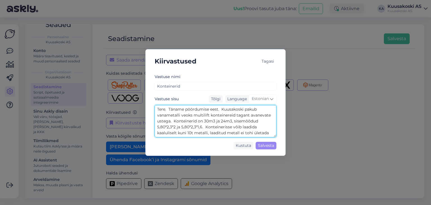
click at [171, 119] on textarea "Tere. Täname pöördumise eest. Kuusakoski pakub vanametalli veoks multilift kont…" at bounding box center [216, 121] width 122 height 32
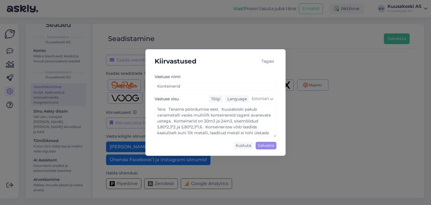
click at [269, 59] on div "Tagasi" at bounding box center [267, 61] width 17 height 8
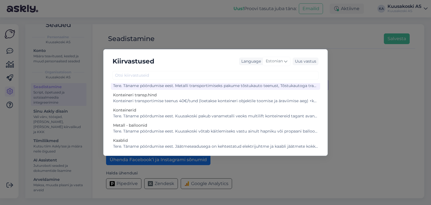
scroll to position [42, 0]
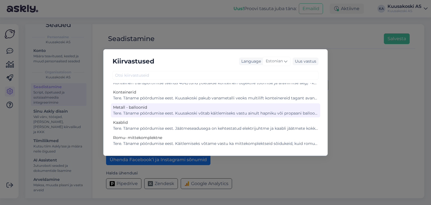
click at [163, 112] on div "Tere. Täname pöördumise eest. Kuusakoski võtab käitlemiseks vastu ainult hapnik…" at bounding box center [215, 113] width 205 height 6
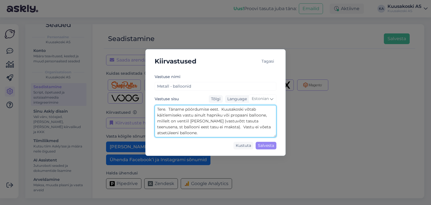
click at [169, 123] on textarea "Tere. Täname pöördumise eest. Kuusakoski võtab käitlemiseks vastu ainult hapnik…" at bounding box center [216, 121] width 122 height 32
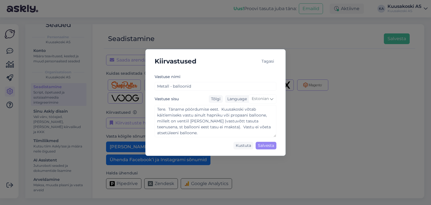
click at [269, 61] on div "Tagasi" at bounding box center [267, 61] width 17 height 8
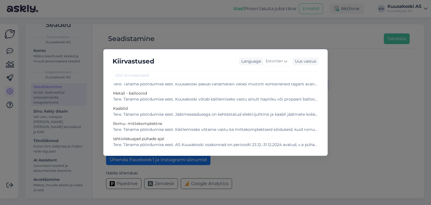
scroll to position [56, 0]
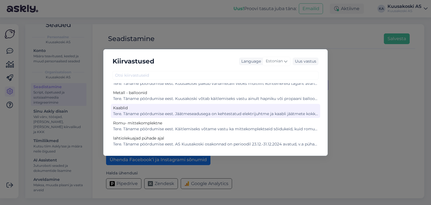
click at [164, 116] on div "Kaablid Tere. Täname pöördumise eest. Jäätmeseadusega on kehtestatud elektrijuh…" at bounding box center [215, 111] width 209 height 14
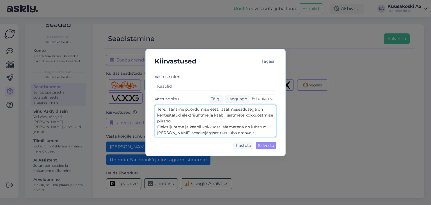
click at [169, 114] on textarea "Tere. Täname pöördumise eest. Jäätmeseadusega on kehtestatud elektrijuhtme ja k…" at bounding box center [216, 121] width 122 height 32
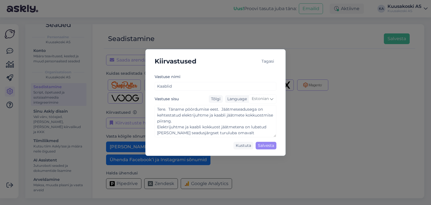
click at [272, 60] on div "Tagasi" at bounding box center [267, 61] width 17 height 8
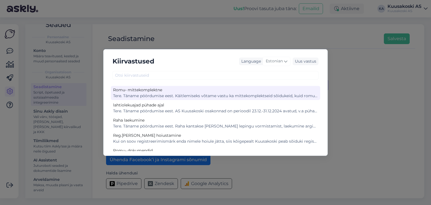
scroll to position [89, 0]
click at [153, 96] on div "Tere. Täname pöördumise eest. Käitlemiseks võtame vastu ka mittekomplektseid sõ…" at bounding box center [215, 96] width 205 height 6
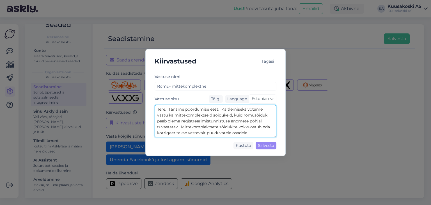
click at [204, 116] on textarea "Tere. Täname pöördumise eest. Käitlemiseks võtame vastu ka mittekomplektseid sõ…" at bounding box center [216, 121] width 122 height 32
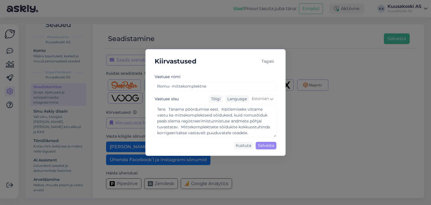
click at [261, 59] on div "Tagasi" at bounding box center [267, 61] width 17 height 8
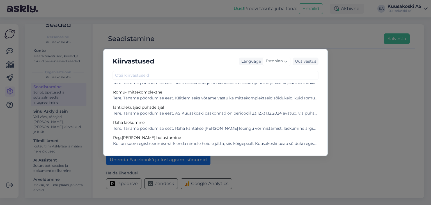
scroll to position [86, 0]
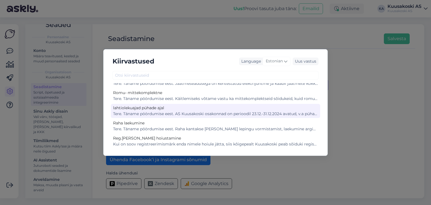
click at [145, 108] on div "lahtiolekuajad pühade ajal" at bounding box center [215, 108] width 205 height 6
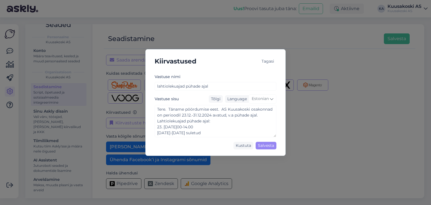
click at [270, 59] on div "Tagasi" at bounding box center [267, 61] width 17 height 8
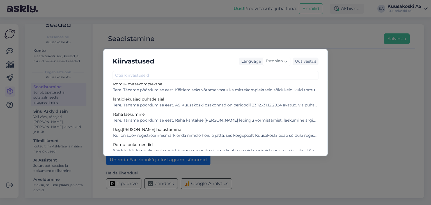
scroll to position [95, 0]
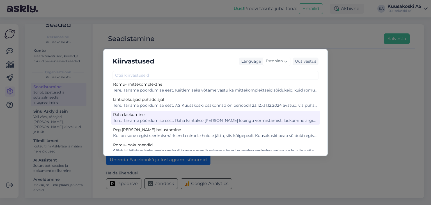
click at [150, 119] on div "Tere. Täname pöördumise eest. Raha kantakse arvele peale lepingu vormistamist, …" at bounding box center [215, 120] width 205 height 6
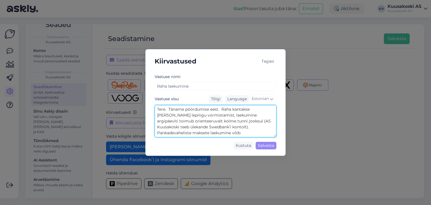
click at [181, 117] on textarea "Tere. Täname pöördumise eest. Raha kantakse arvele peale lepingu vormistamist, …" at bounding box center [216, 121] width 122 height 32
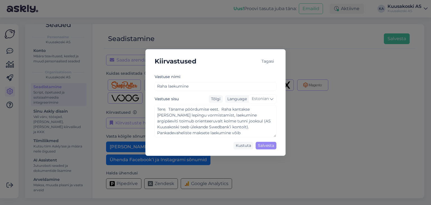
click at [270, 57] on div "Tagasi" at bounding box center [267, 61] width 17 height 15
click at [267, 60] on div "Tagasi" at bounding box center [267, 61] width 17 height 8
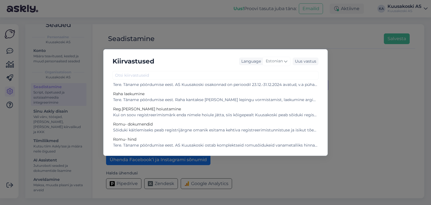
scroll to position [120, 0]
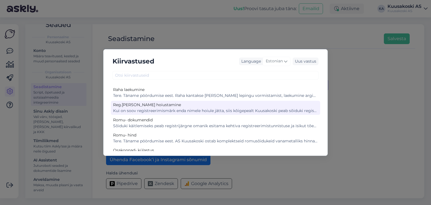
click at [156, 108] on div "Kui on soov registreerimismärk enda nimele hoiule jätta, siis kõigepealt Kuusak…" at bounding box center [215, 111] width 205 height 6
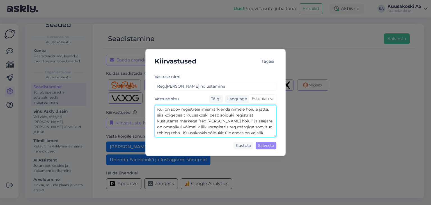
click at [180, 117] on textarea "Kui on soov registreerimismärk enda nimele hoiule jätta, siis kõigepealt Kuusak…" at bounding box center [216, 121] width 122 height 32
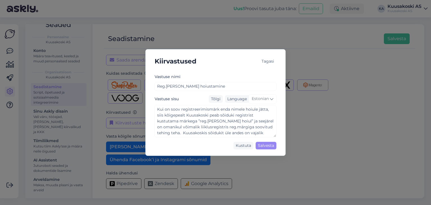
click at [268, 61] on div "Tagasi" at bounding box center [267, 61] width 17 height 8
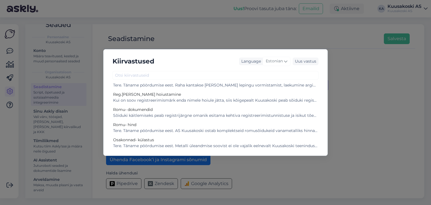
scroll to position [130, 0]
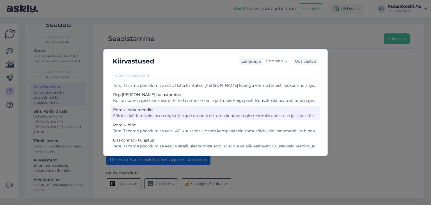
click at [154, 106] on div "Romu- dokumendid Sõiduki käitlemiseks peab registrijärgne omanik esitama kehtiv…" at bounding box center [215, 113] width 209 height 14
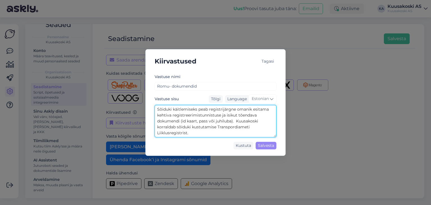
click at [185, 125] on textarea "Sõiduki käitlemiseks peab registrijärgne omanik esitama kehtiva registreerimist…" at bounding box center [216, 121] width 122 height 32
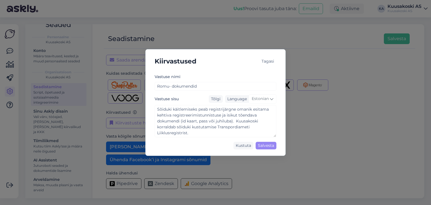
click at [266, 59] on div "Tagasi" at bounding box center [267, 61] width 17 height 8
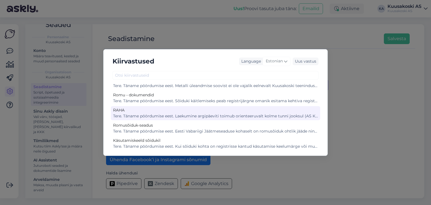
scroll to position [190, 0]
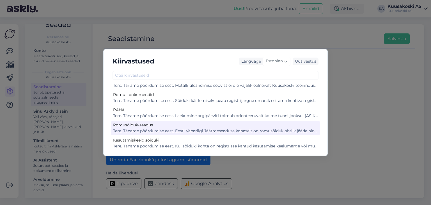
click at [125, 129] on div "Tere. Täname pöördumise eest. Eesti Vabariigi Jäätmeseaduse kohaselt on romusõi…" at bounding box center [215, 131] width 205 height 6
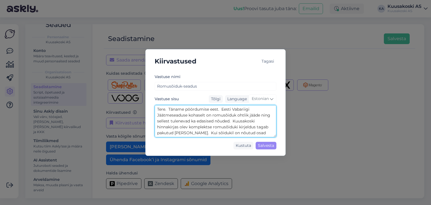
click at [178, 116] on textarea "Tere. Täname pöördumise eest. Eesti Vabariigi Jäätmeseaduse kohaselt on romusõi…" at bounding box center [216, 121] width 122 height 32
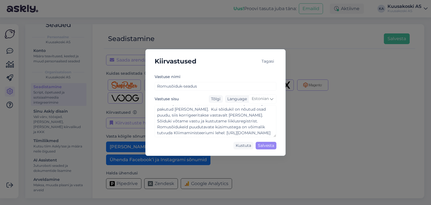
click at [261, 61] on div "Tagasi" at bounding box center [267, 61] width 17 height 8
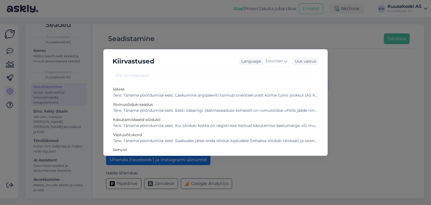
scroll to position [211, 0]
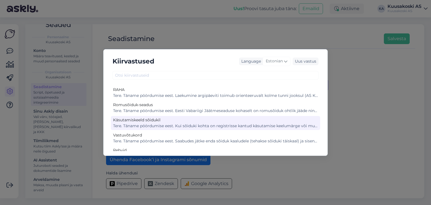
click at [139, 124] on div "Tere. Täname pöördumise eest. Kui sõiduki kohta on registrisse kantud käsutamis…" at bounding box center [215, 126] width 205 height 6
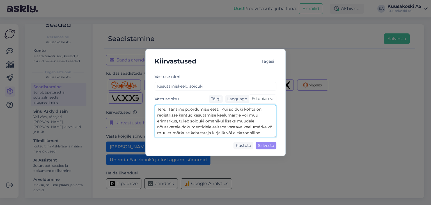
click at [196, 118] on textarea "Tere. Täname pöördumise eest. Kui sõiduki kohta on registrisse kantud käsutamis…" at bounding box center [216, 121] width 122 height 32
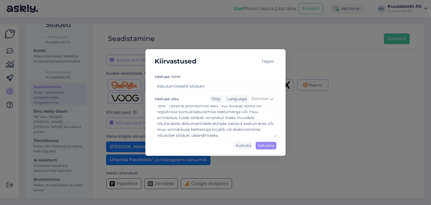
click at [263, 62] on div "Tagasi" at bounding box center [267, 61] width 17 height 8
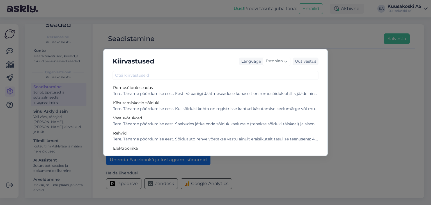
scroll to position [228, 0]
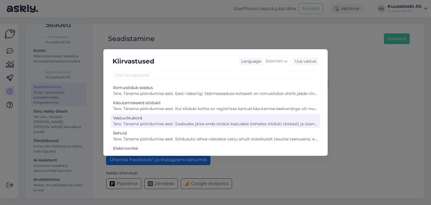
click at [131, 121] on div "Tere. Täname pöördumise eest. Saabudes jätke enda sõiduk kaaludele (tehakse sõi…" at bounding box center [215, 124] width 205 height 6
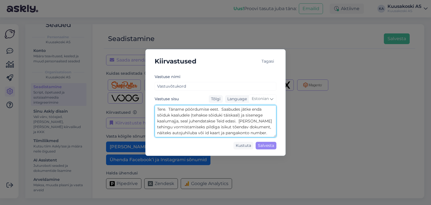
click at [186, 114] on textarea "Tere. Täname pöördumise eest. Saabudes jätke enda sõiduk kaaludele (tehakse sõi…" at bounding box center [216, 121] width 122 height 32
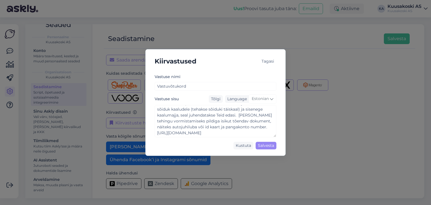
click at [264, 61] on div "Tagasi" at bounding box center [267, 61] width 17 height 8
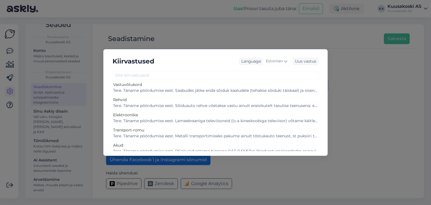
scroll to position [251, 0]
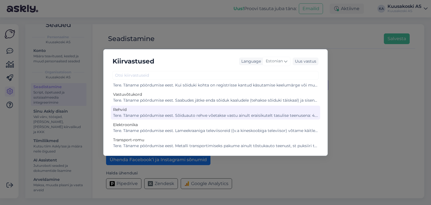
click at [123, 113] on div "Tere. Täname pöördumise eest. Sõiduauto rehve võetakse vastu ainult eraisikutel…" at bounding box center [215, 115] width 205 height 6
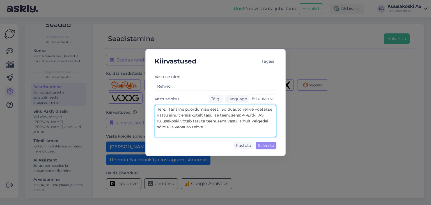
click at [174, 117] on textarea "Tere. Täname pöördumise eest. Sõiduauto rehve võetakse vastu ainult eraisikutel…" at bounding box center [216, 121] width 122 height 32
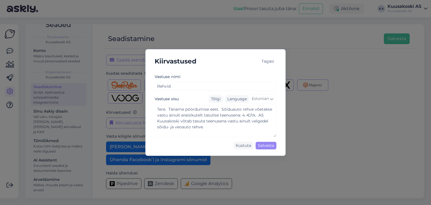
click at [264, 63] on div "Tagasi" at bounding box center [267, 61] width 17 height 8
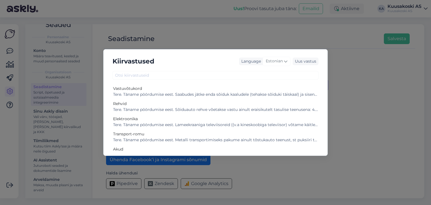
scroll to position [254, 0]
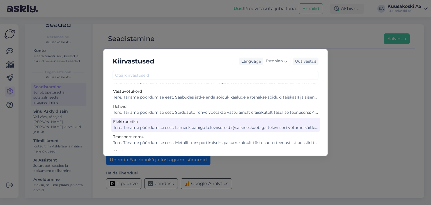
click at [149, 126] on div "Tere. Täname pöördumise eest. Lameekraaniga televiisoreid ((v.a kineskoobiga te…" at bounding box center [215, 128] width 205 height 6
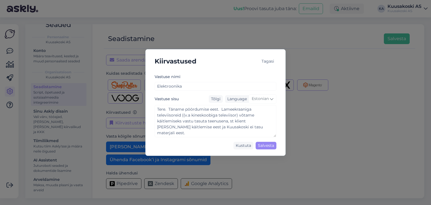
click at [269, 59] on div "Tagasi" at bounding box center [267, 61] width 17 height 8
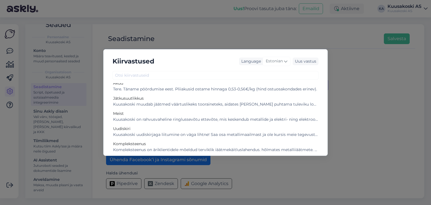
scroll to position [300, 0]
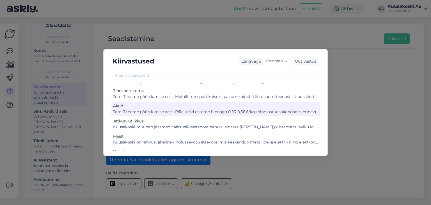
click at [167, 109] on div "Tere. Täname pöördumise eest. Pliiakusid ostame hinnaga 0,53-0,56€/kg (hind ost…" at bounding box center [215, 112] width 205 height 6
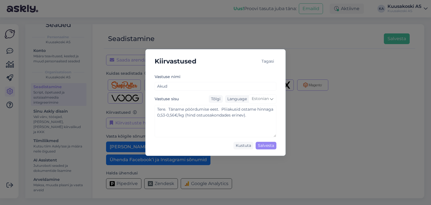
click at [269, 62] on div "Tagasi" at bounding box center [267, 61] width 17 height 8
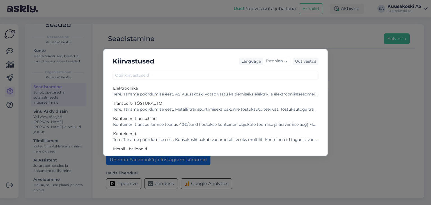
click at [230, 34] on div "Kiirvastused Language Estonian Uus vastus Elektroonika Tere. Täname pöördumise …" at bounding box center [215, 102] width 431 height 205
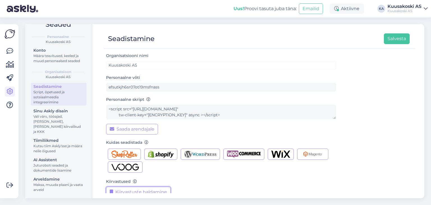
scroll to position [12, 0]
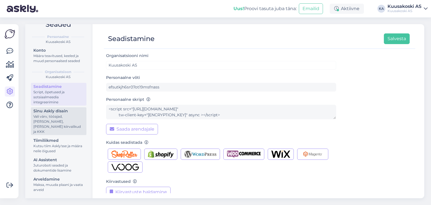
click at [52, 119] on div "Vali värv, tööajad, [PERSON_NAME], [PERSON_NAME] kiirvalikud ja KKK" at bounding box center [58, 124] width 50 height 20
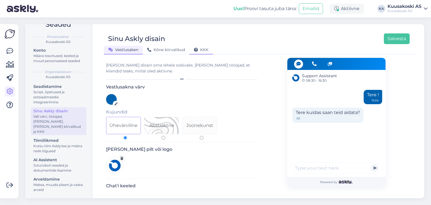
click at [201, 52] on div "KKK" at bounding box center [201, 50] width 24 height 9
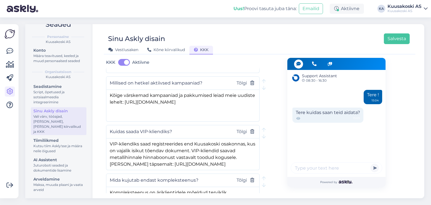
scroll to position [303, 0]
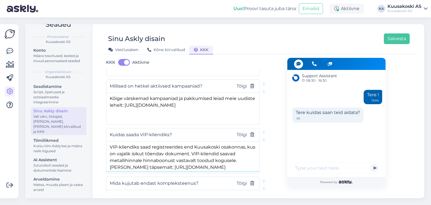
click at [181, 144] on textarea "VIP-kliendiks saad registreerides end Kuusakoski osakonnas, kus on vajalik isik…" at bounding box center [182, 155] width 153 height 29
click at [271, 156] on div "Support Assistant 08:30 - 16:30 Tere ! 15:04 Tere kuidas saan teid aidata? 15:0…" at bounding box center [335, 71] width 153 height 633
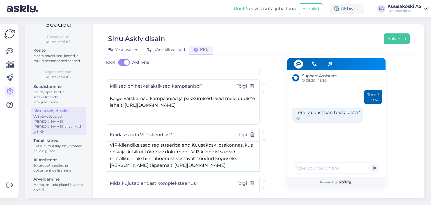
click at [225, 164] on textarea "VIP-kliendiks saad registreerida end Kuusakoski osakonnas, kus on vajalik isiku…" at bounding box center [182, 155] width 153 height 29
type textarea "VIP-kliendiks saad registreerida end Kuusakoski osakonnas, kus on vajalik isiku…"
click at [272, 158] on div "Support Assistant 08:30 - 16:30 Tere ! 15:04 Tere kuidas saan teid aidata? 15:0…" at bounding box center [335, 71] width 153 height 633
